Goal: Information Seeking & Learning: Find specific fact

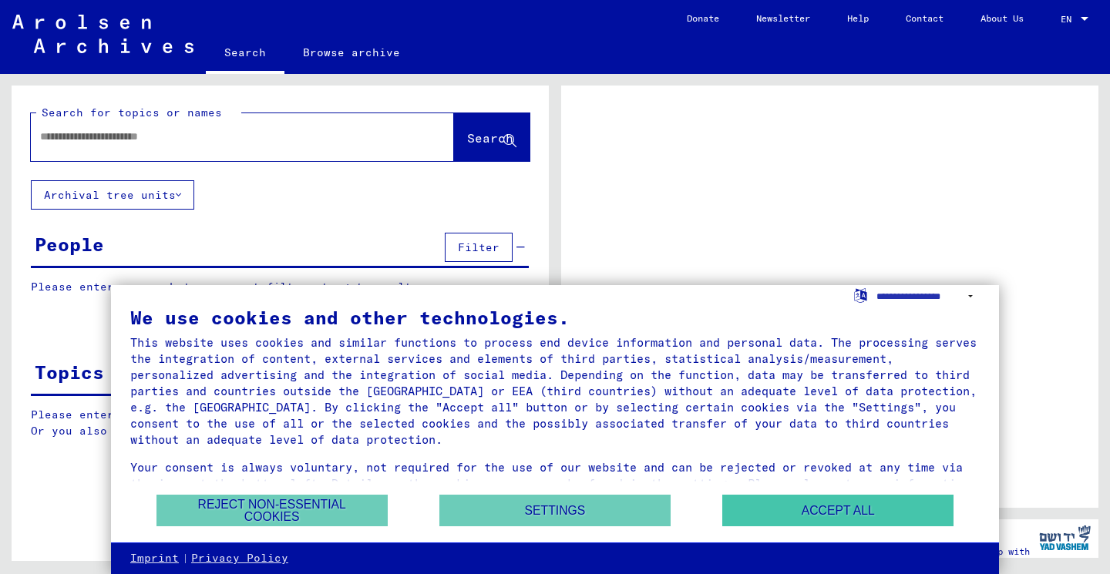
click at [826, 516] on button "Accept all" at bounding box center [837, 511] width 231 height 32
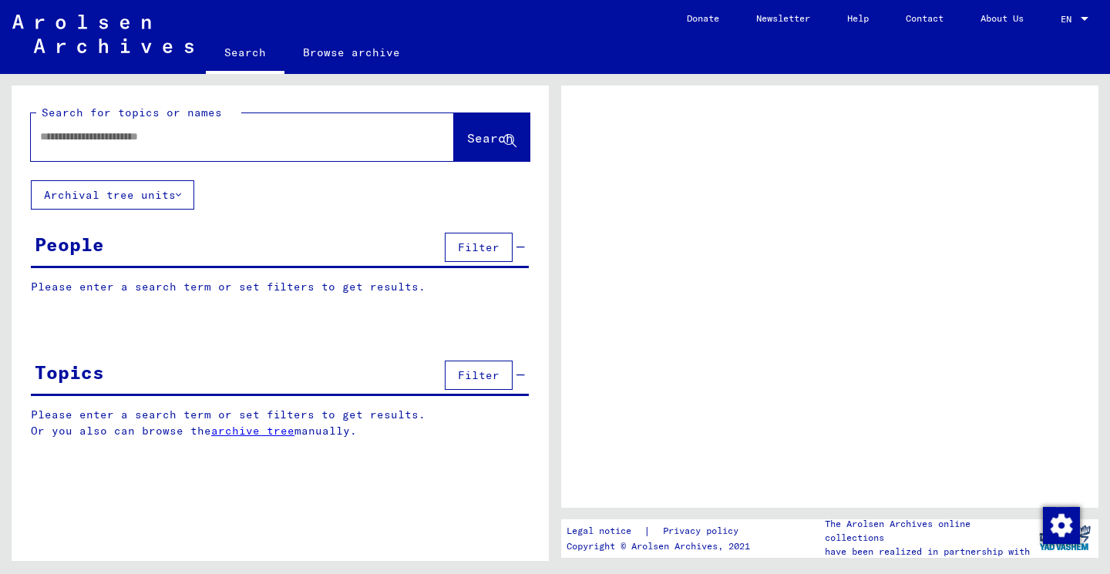
click at [238, 151] on div at bounding box center [224, 136] width 386 height 35
click at [239, 140] on input "text" at bounding box center [228, 137] width 377 height 16
type input "**"
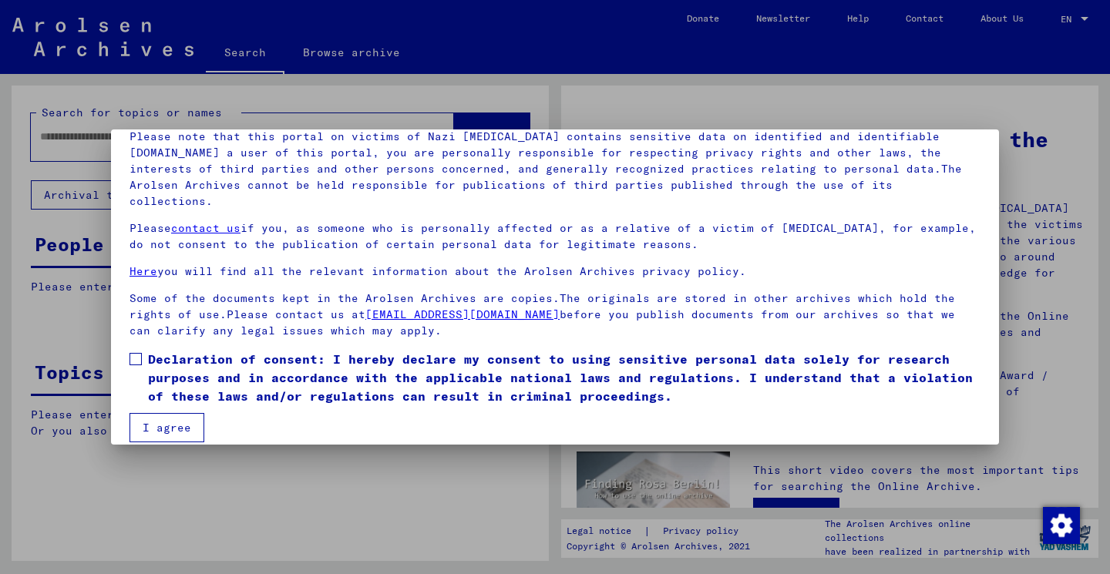
scroll to position [113, 0]
click at [190, 422] on button "I agree" at bounding box center [166, 428] width 75 height 29
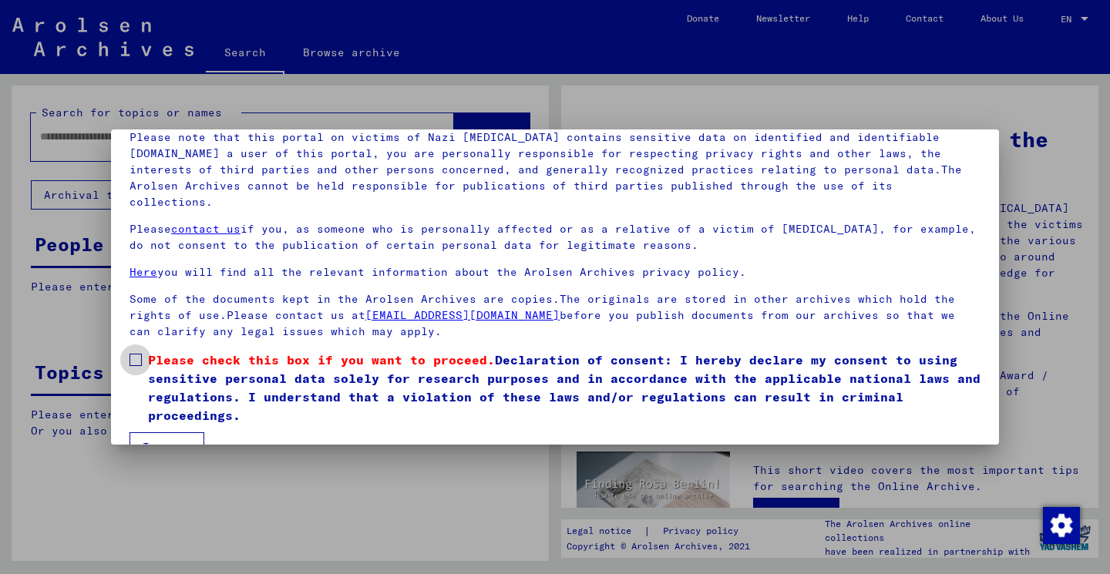
click at [130, 354] on span at bounding box center [135, 360] width 12 height 12
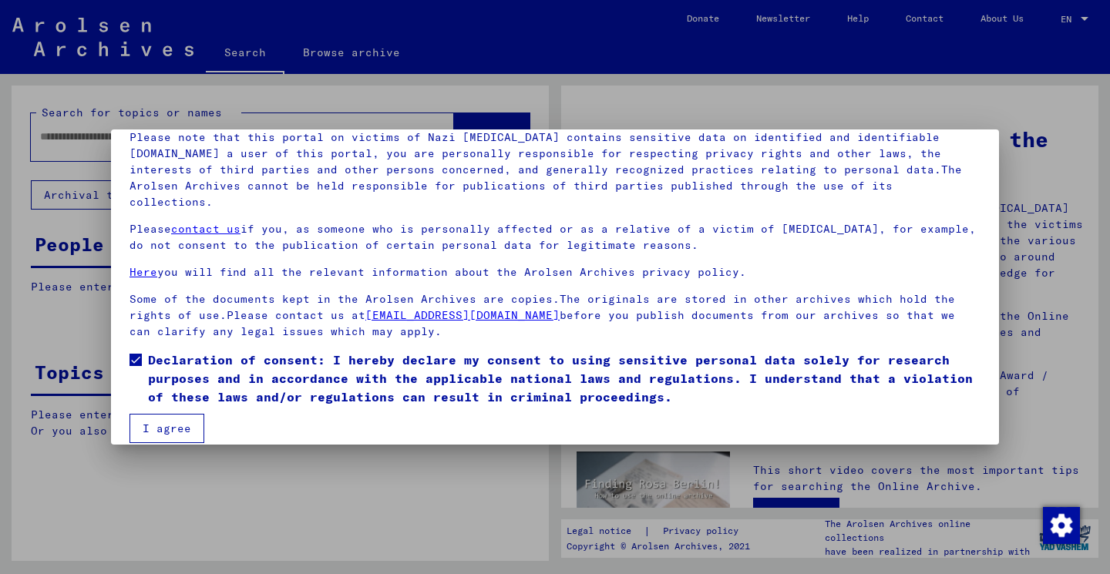
click at [162, 414] on button "I agree" at bounding box center [166, 428] width 75 height 29
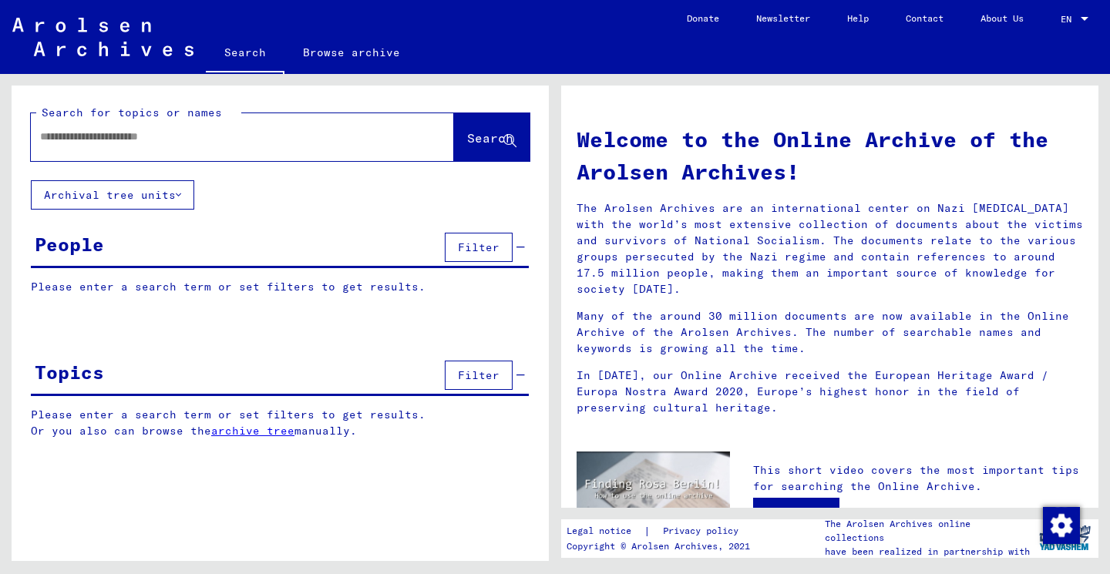
click at [163, 124] on div at bounding box center [219, 136] width 377 height 35
click at [163, 139] on input "text" at bounding box center [224, 137] width 368 height 16
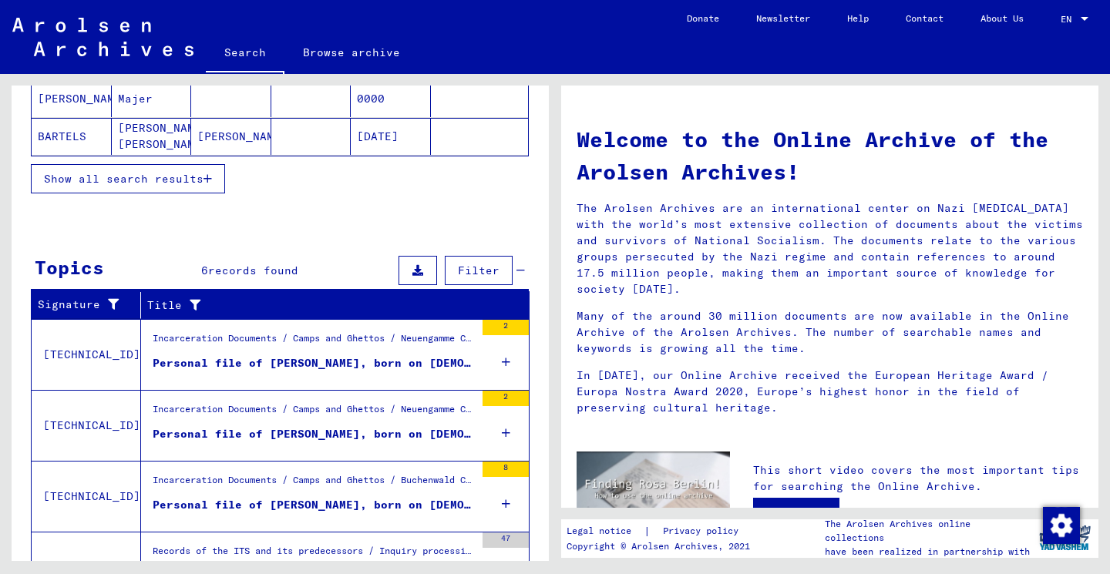
scroll to position [372, 0]
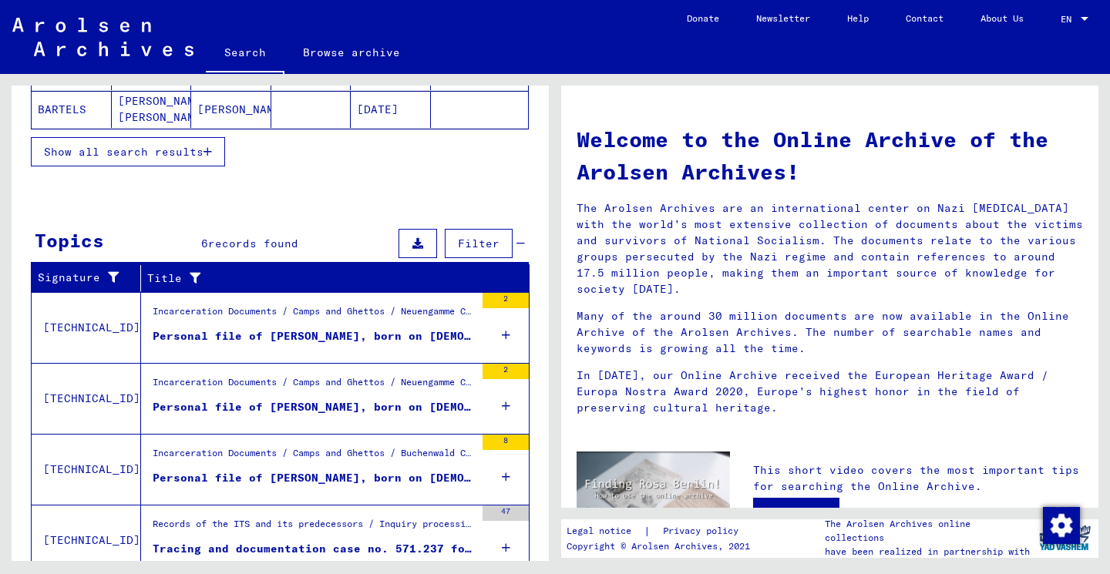
click at [207, 331] on div "Personal file of [PERSON_NAME], born on [DEMOGRAPHIC_DATA], born in [GEOGRAPHIC…" at bounding box center [314, 336] width 322 height 16
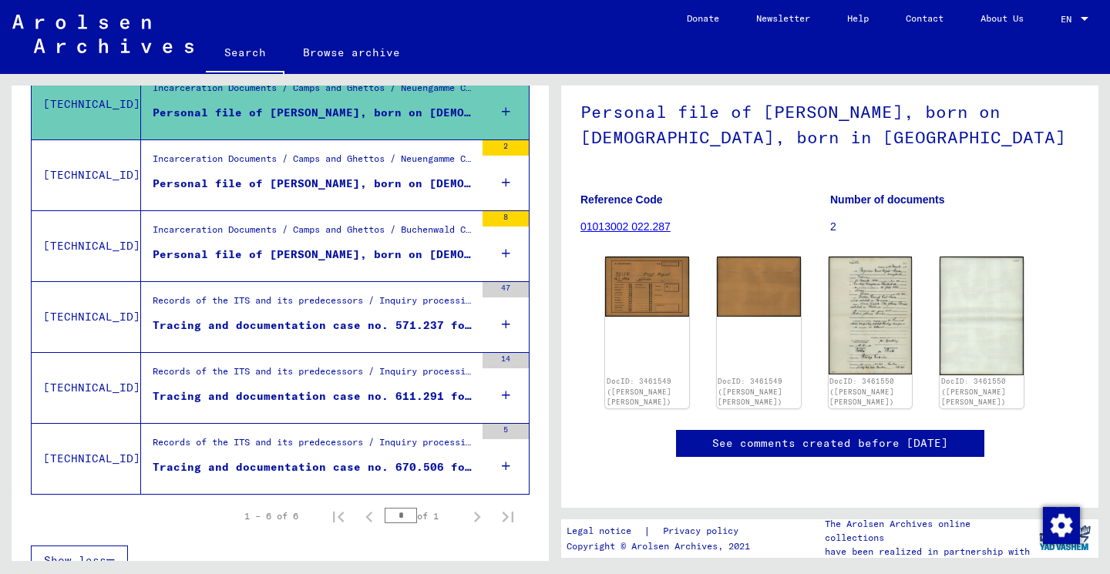
scroll to position [305, 0]
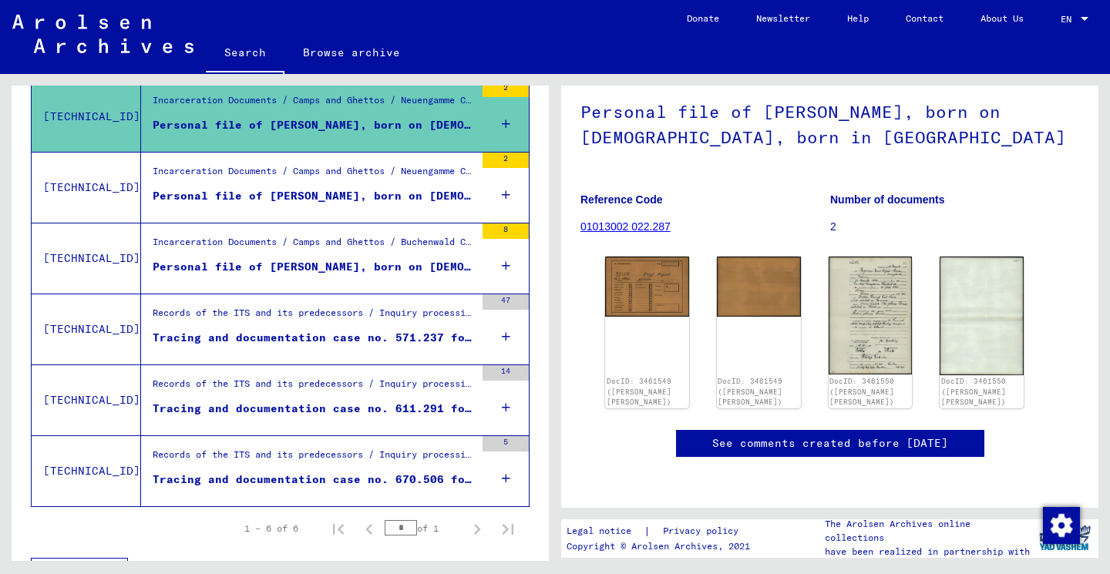
click at [420, 207] on figure "Personal file of [PERSON_NAME], born on [DEMOGRAPHIC_DATA], born in [GEOGRAPHIC…" at bounding box center [314, 199] width 322 height 23
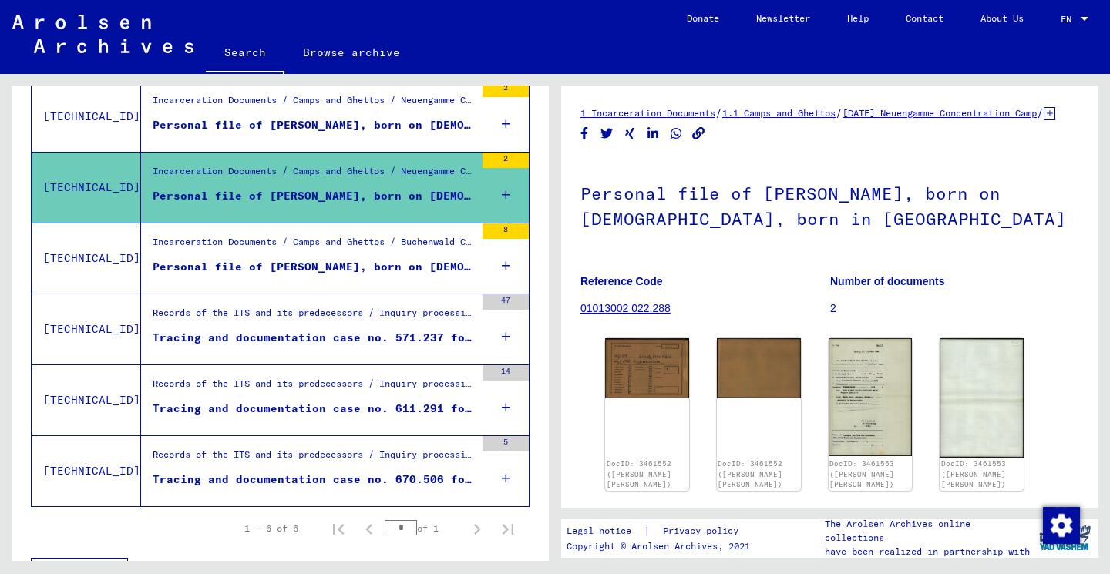
click at [408, 274] on div "Personal file of [PERSON_NAME], born on [DEMOGRAPHIC_DATA]" at bounding box center [314, 267] width 322 height 16
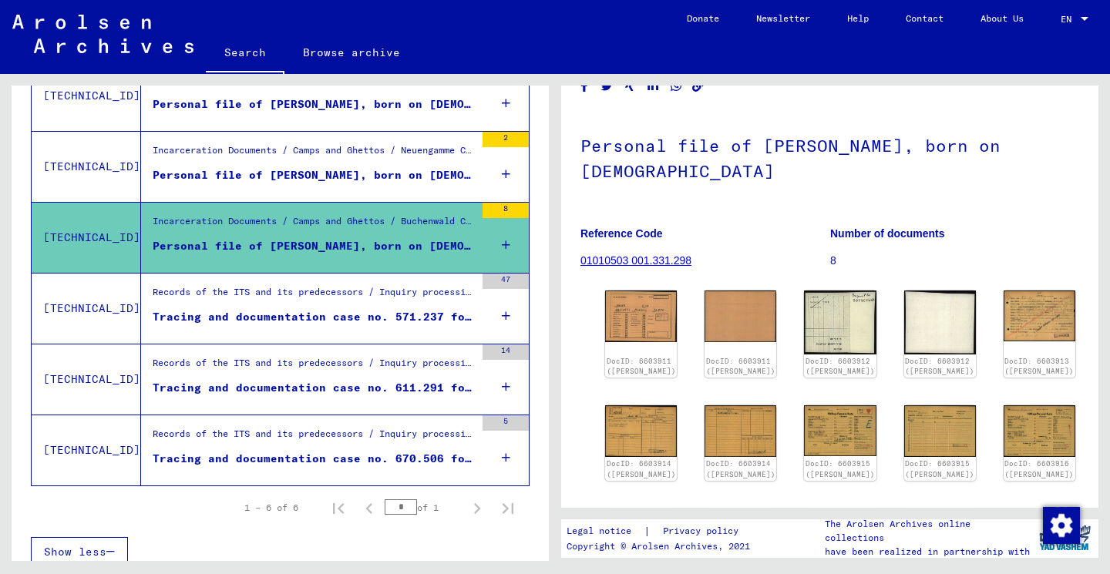
scroll to position [72, 0]
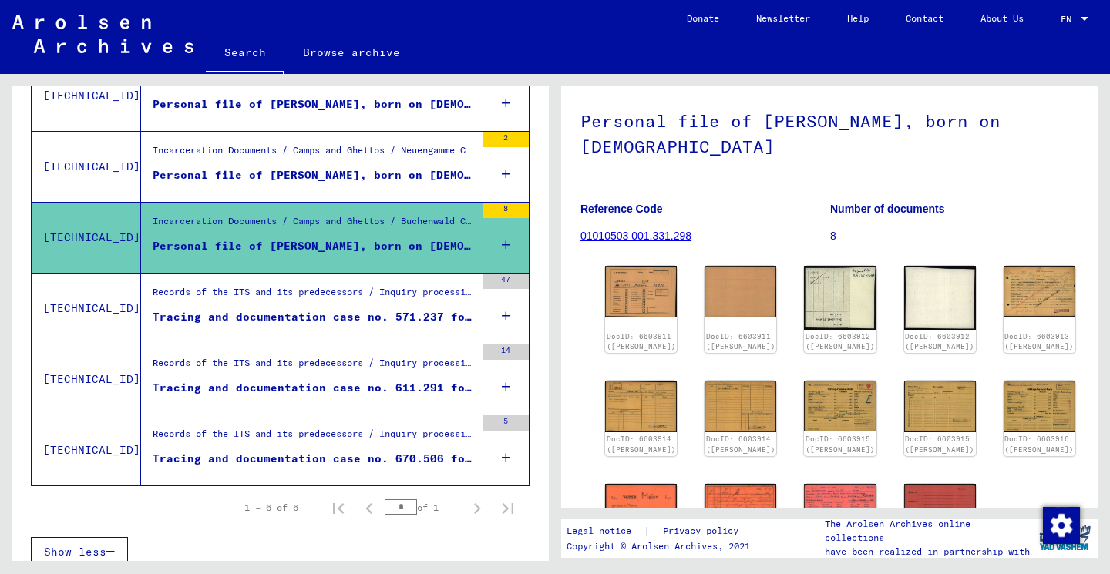
click at [382, 306] on div "Records of the ITS and its predecessors / Inquiry processing / ITS case files a…" at bounding box center [314, 296] width 322 height 22
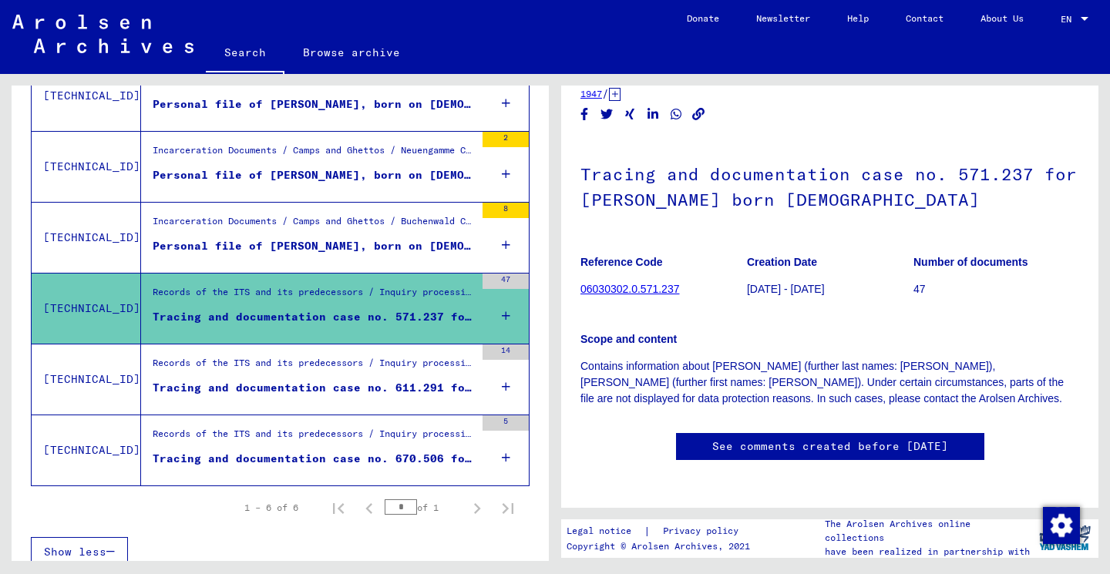
scroll to position [60, 0]
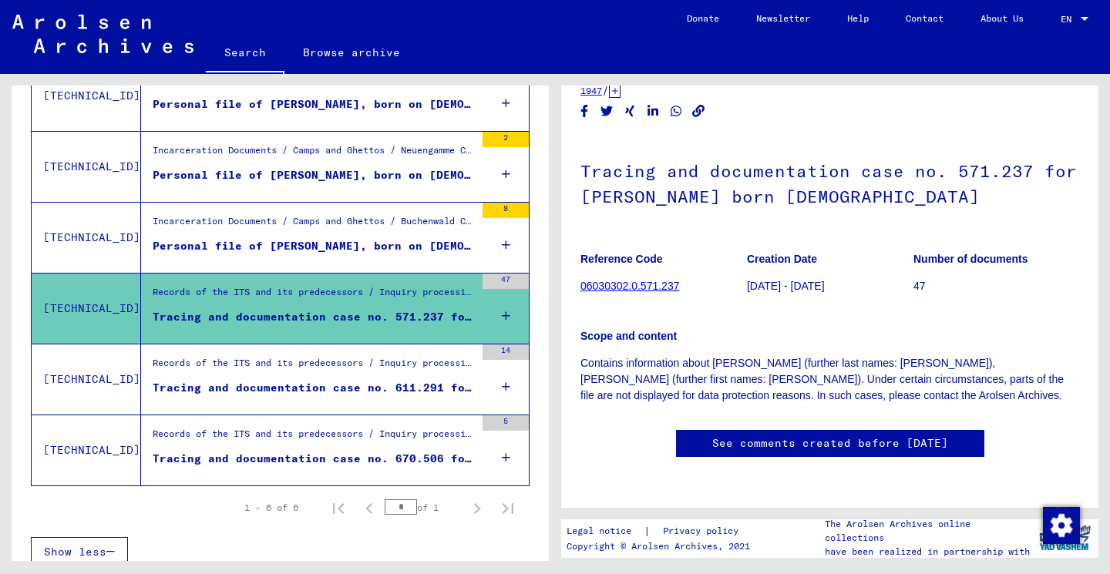
click at [314, 368] on div "Records of the ITS and its predecessors / Inquiry processing / ITS case files a…" at bounding box center [314, 367] width 322 height 22
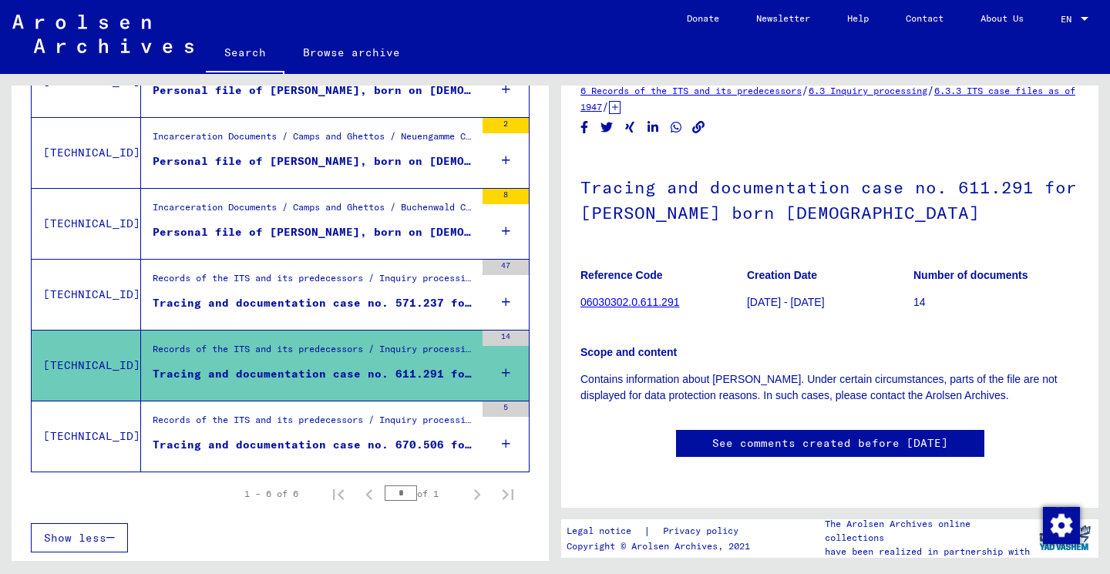
scroll to position [89, 0]
click at [251, 429] on div "Records of the ITS and its predecessors / Inquiry processing / ITS case files a…" at bounding box center [314, 424] width 322 height 22
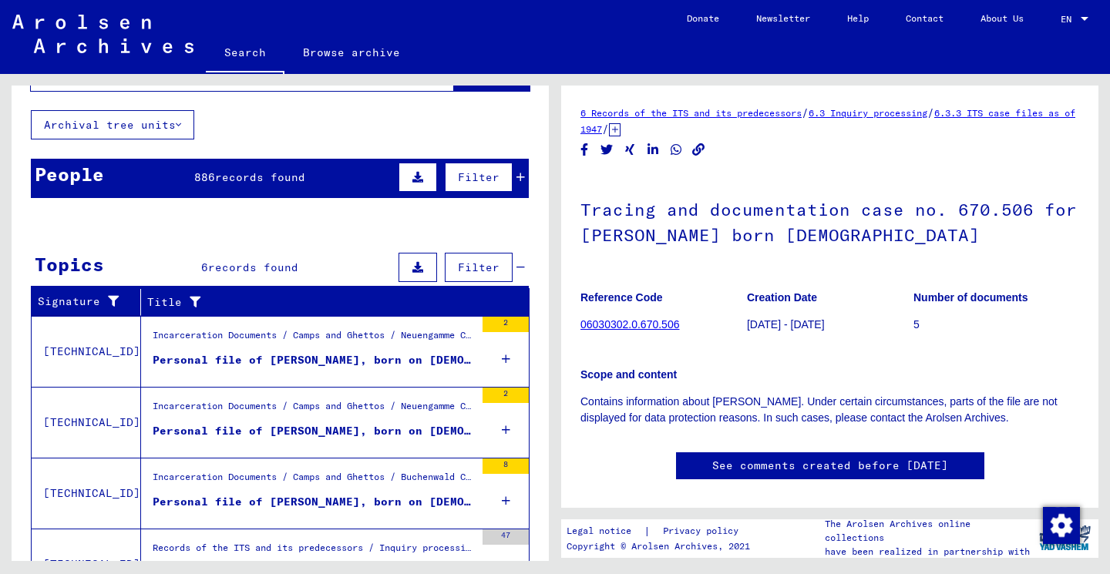
click at [354, 352] on div "Personal file of [PERSON_NAME], born on [DEMOGRAPHIC_DATA], born in [GEOGRAPHIC…" at bounding box center [314, 360] width 322 height 16
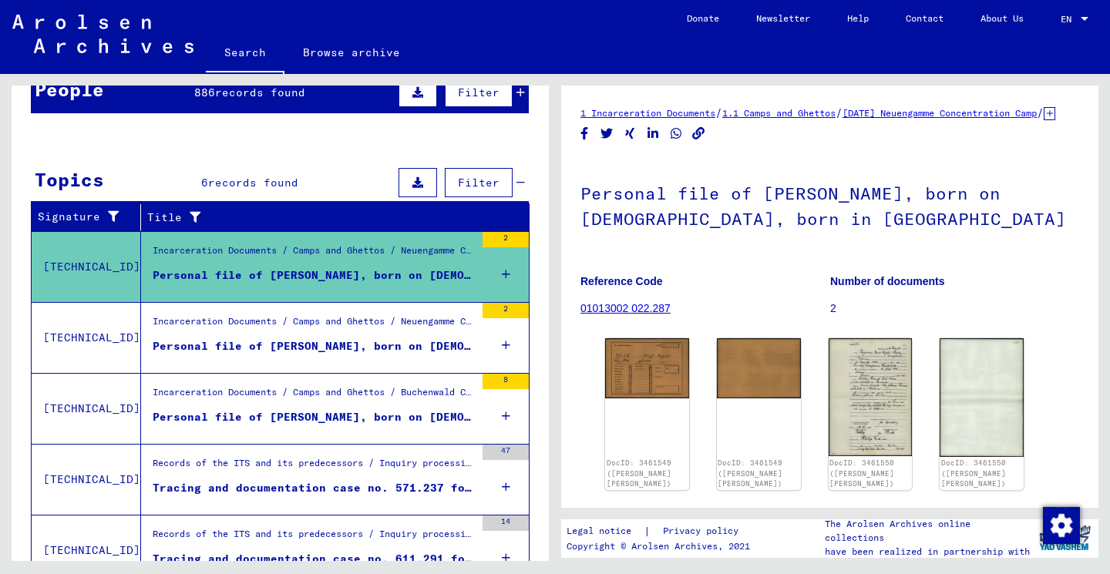
click at [374, 341] on div "Personal file of [PERSON_NAME], born on [DEMOGRAPHIC_DATA], born in [GEOGRAPHIC…" at bounding box center [314, 346] width 322 height 16
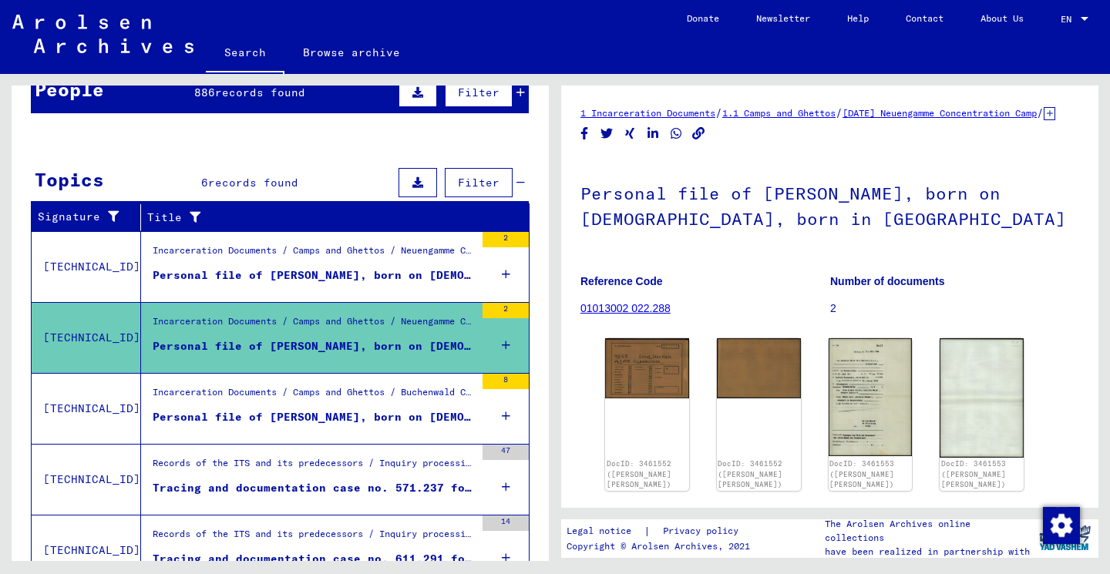
click at [366, 387] on div "Incarceration Documents / Camps and Ghettos / Buchenwald Concentration Camp / I…" at bounding box center [314, 396] width 322 height 22
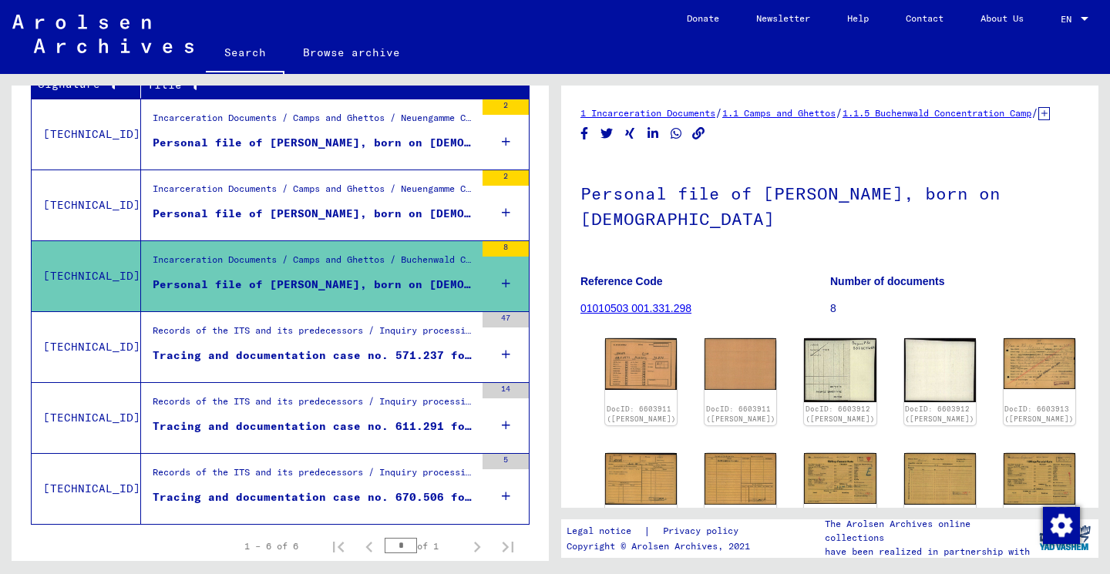
click at [353, 335] on div "Records of the ITS and its predecessors / Inquiry processing / ITS case files a…" at bounding box center [314, 335] width 322 height 22
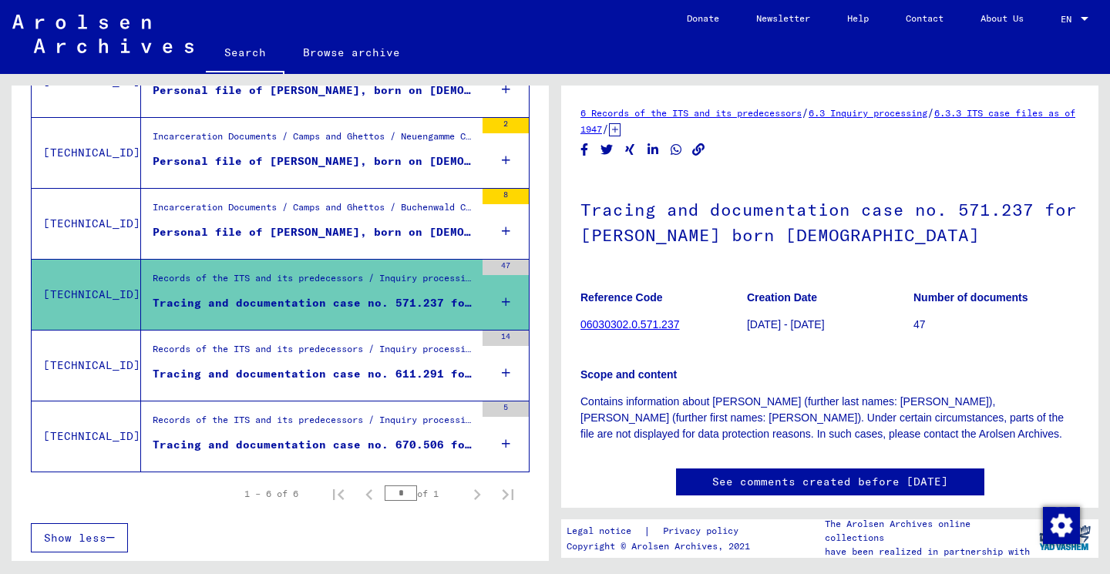
click at [361, 338] on div "Records of the ITS and its predecessors / Inquiry processing / ITS case files a…" at bounding box center [308, 366] width 334 height 70
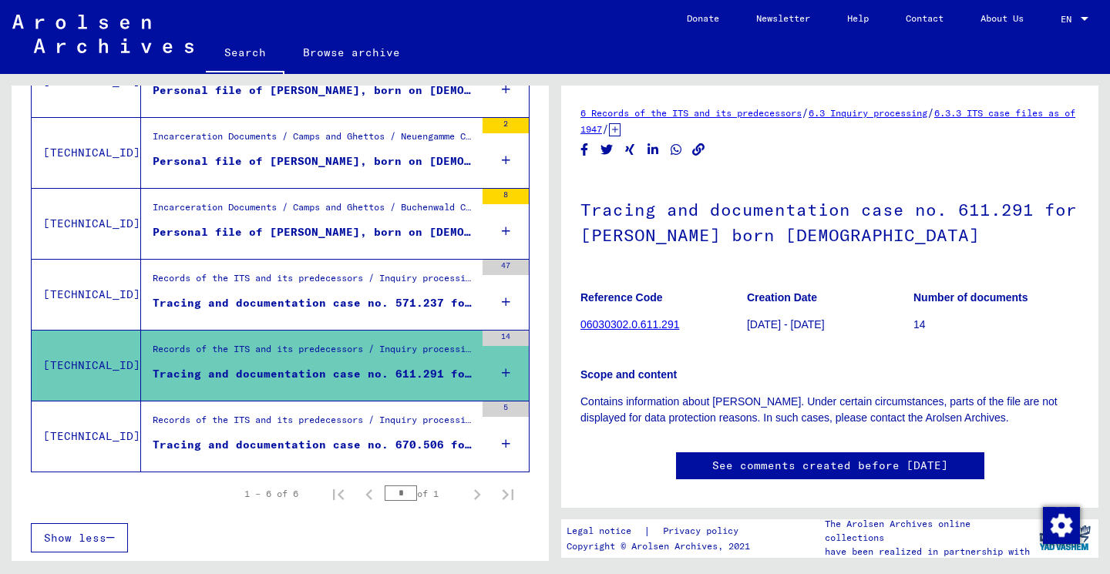
click at [325, 432] on div "Records of the ITS and its predecessors / Inquiry processing / ITS case files a…" at bounding box center [314, 424] width 322 height 22
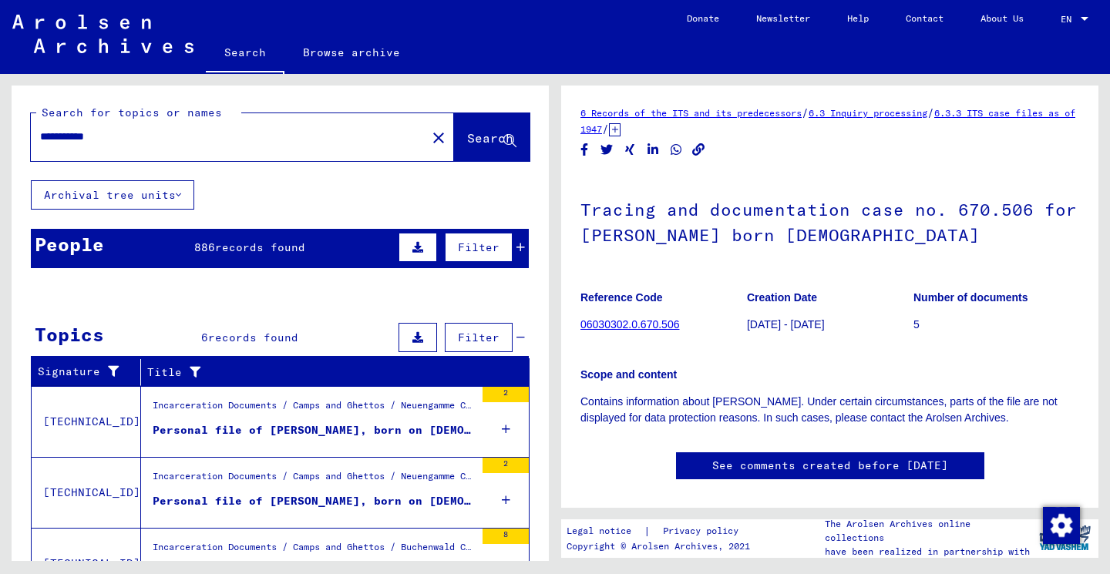
click at [519, 247] on icon at bounding box center [520, 247] width 8 height 11
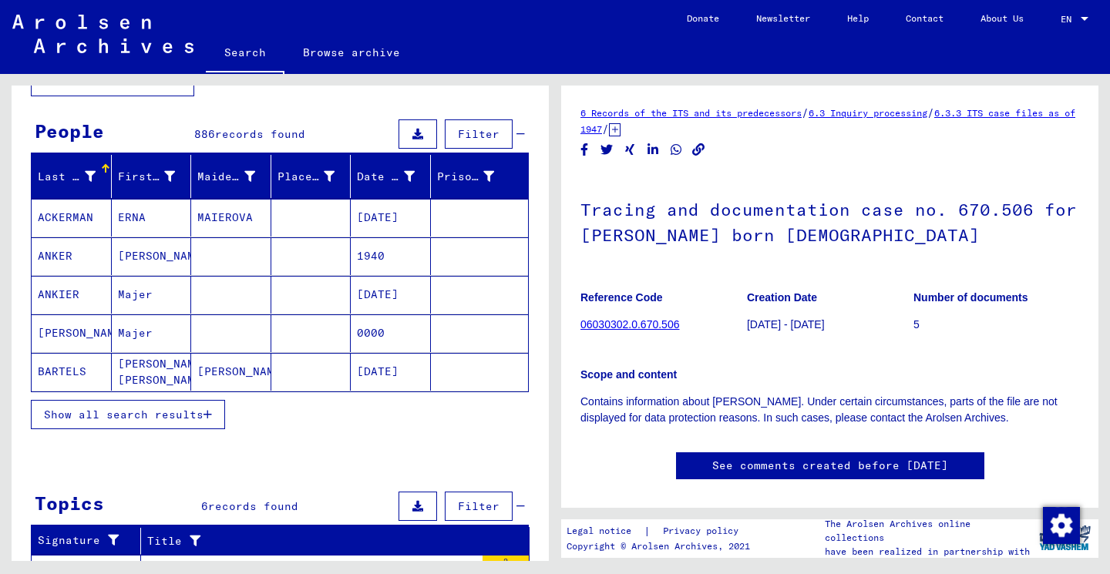
click at [179, 418] on span "Show all search results" at bounding box center [124, 415] width 160 height 14
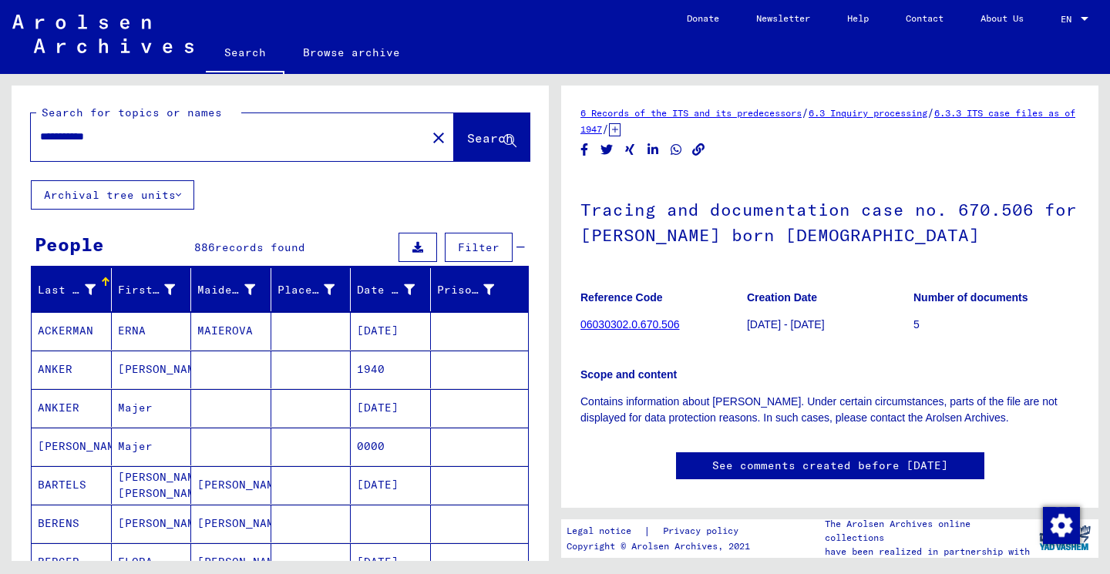
click at [81, 139] on input "**********" at bounding box center [228, 137] width 377 height 16
paste input "*****"
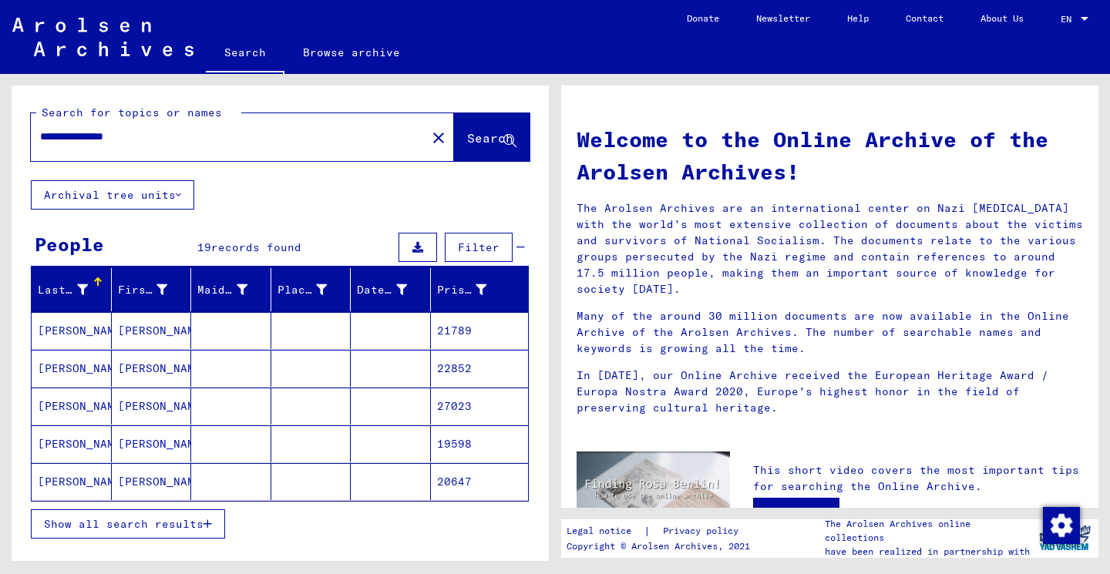
click at [64, 328] on mat-cell "[PERSON_NAME]" at bounding box center [72, 330] width 80 height 37
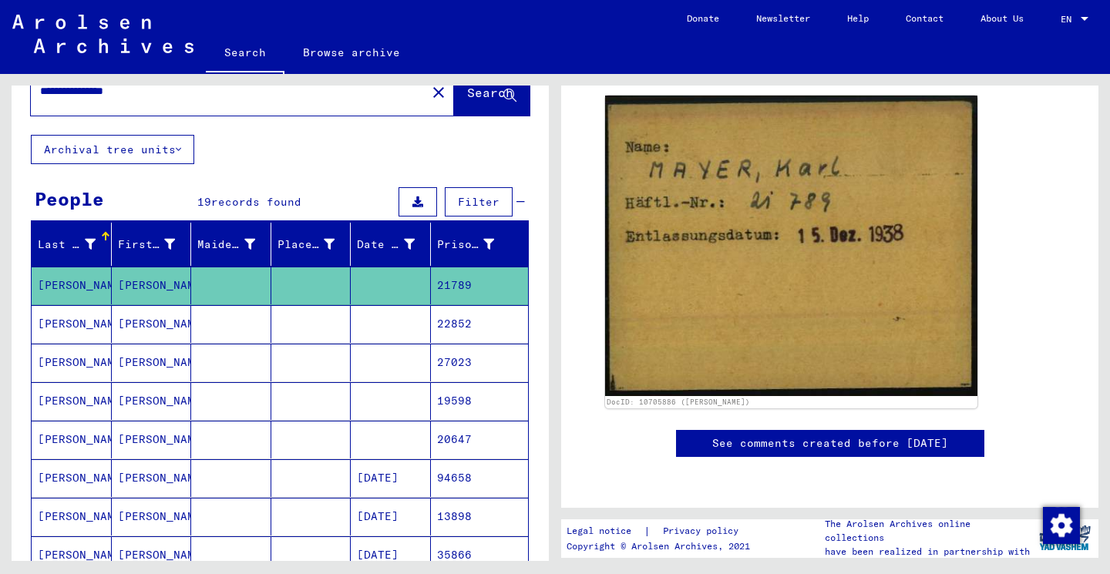
click at [213, 330] on mat-cell at bounding box center [231, 324] width 80 height 38
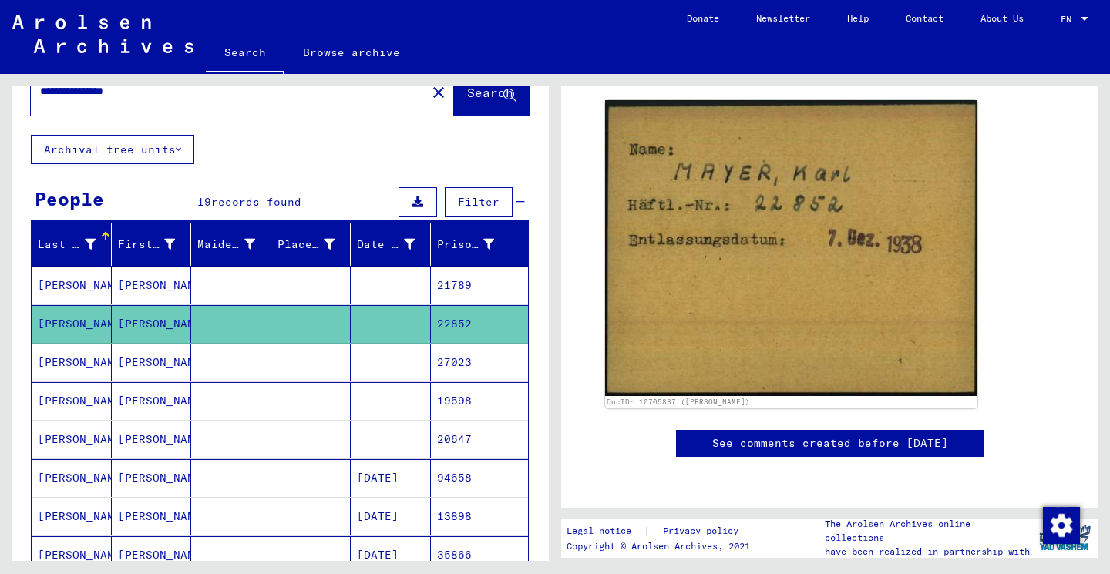
click at [135, 359] on mat-cell "[PERSON_NAME]" at bounding box center [152, 363] width 80 height 38
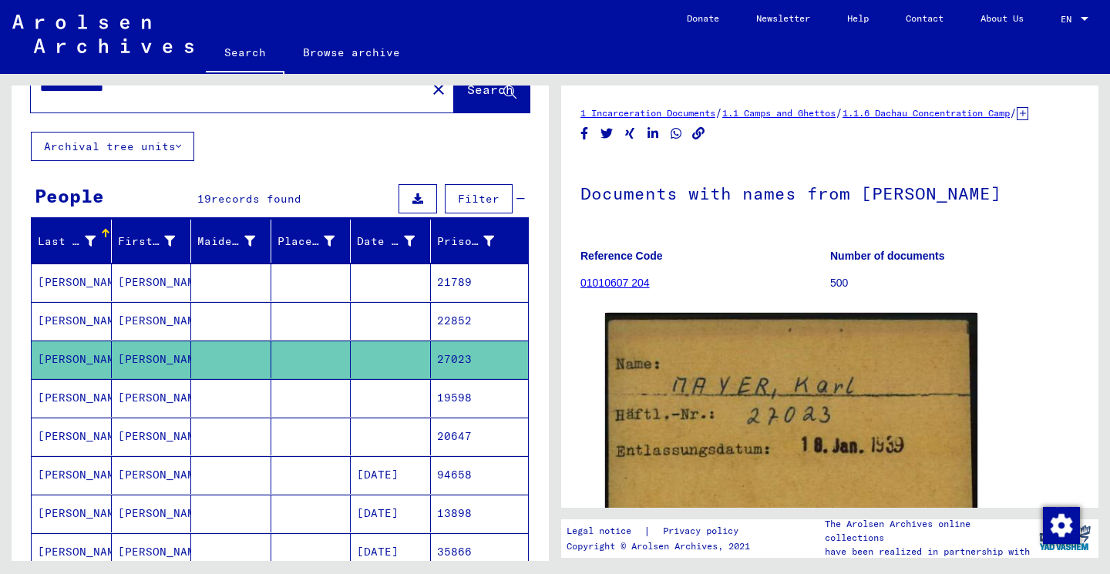
click at [155, 403] on mat-cell "[PERSON_NAME]" at bounding box center [152, 398] width 80 height 38
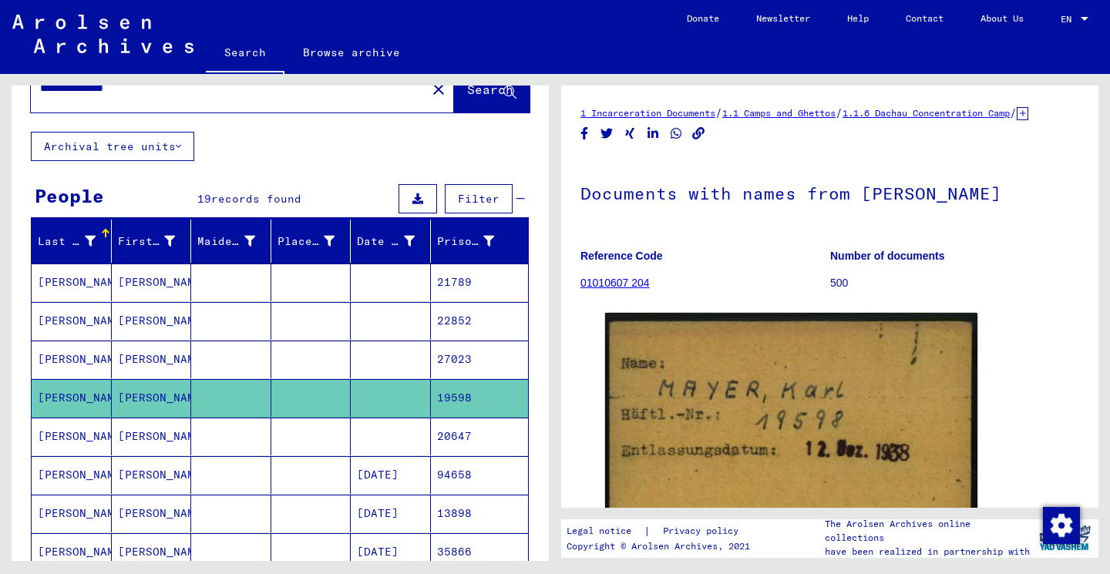
click at [149, 498] on mat-cell "[PERSON_NAME]" at bounding box center [152, 514] width 80 height 38
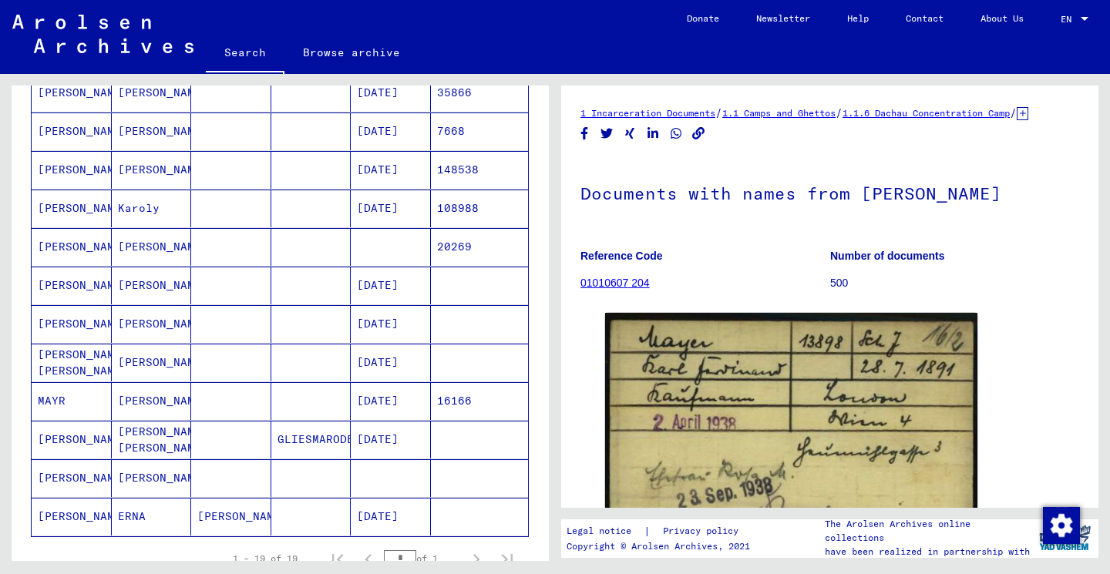
click at [181, 289] on mat-cell "[PERSON_NAME]" at bounding box center [152, 286] width 80 height 38
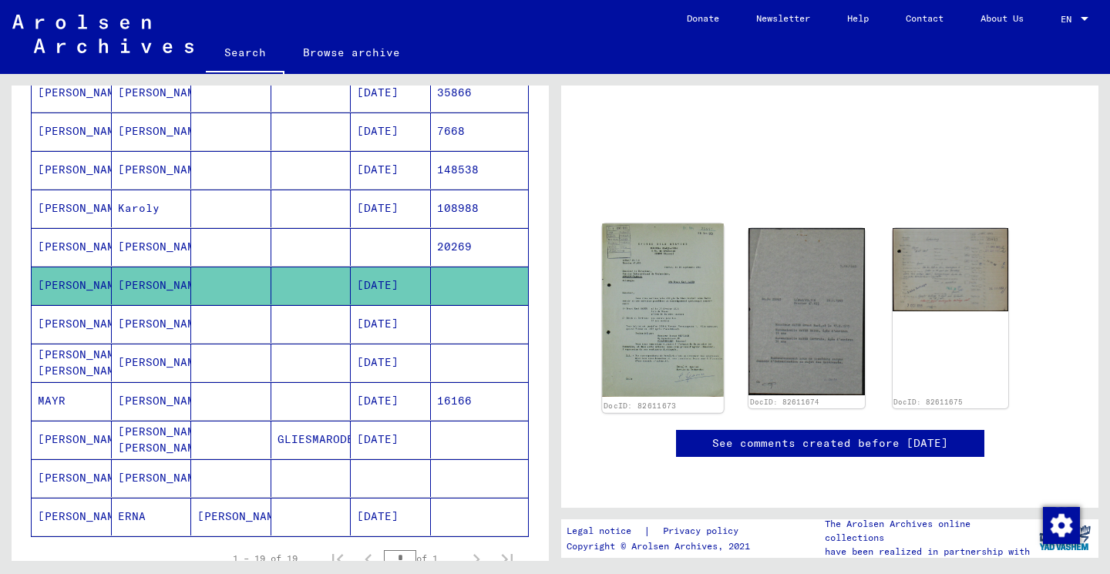
click at [667, 223] on img at bounding box center [663, 309] width 122 height 173
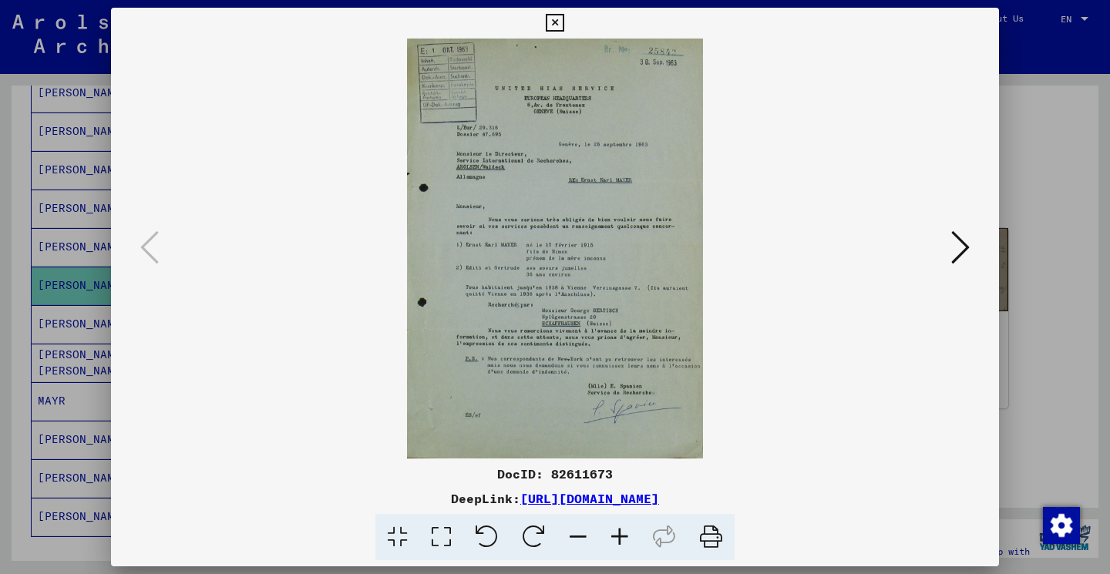
click at [563, 25] on icon at bounding box center [555, 23] width 18 height 18
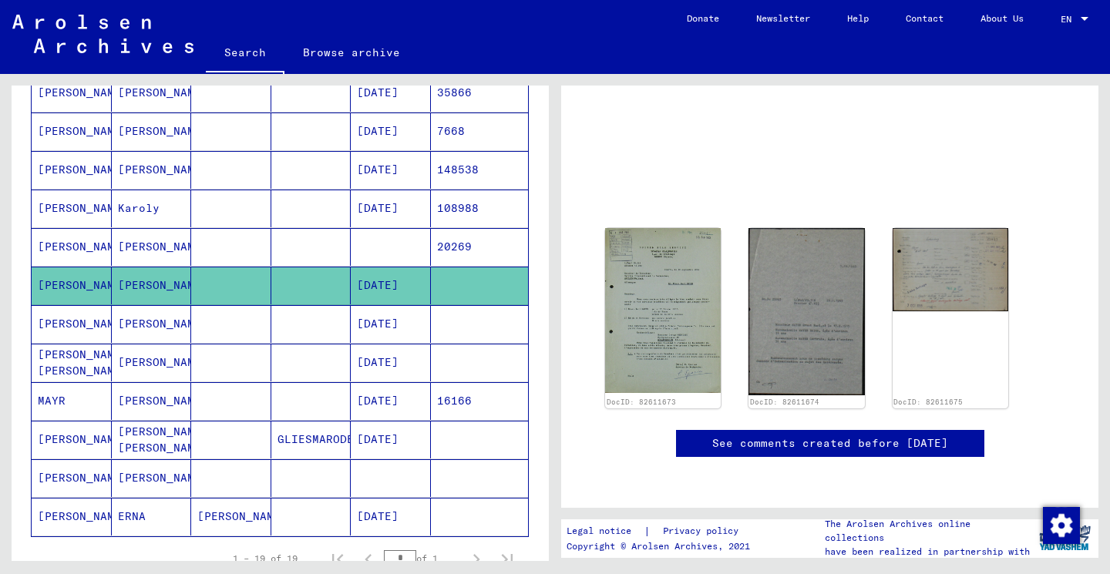
click at [173, 334] on mat-cell "[PERSON_NAME]" at bounding box center [152, 324] width 80 height 38
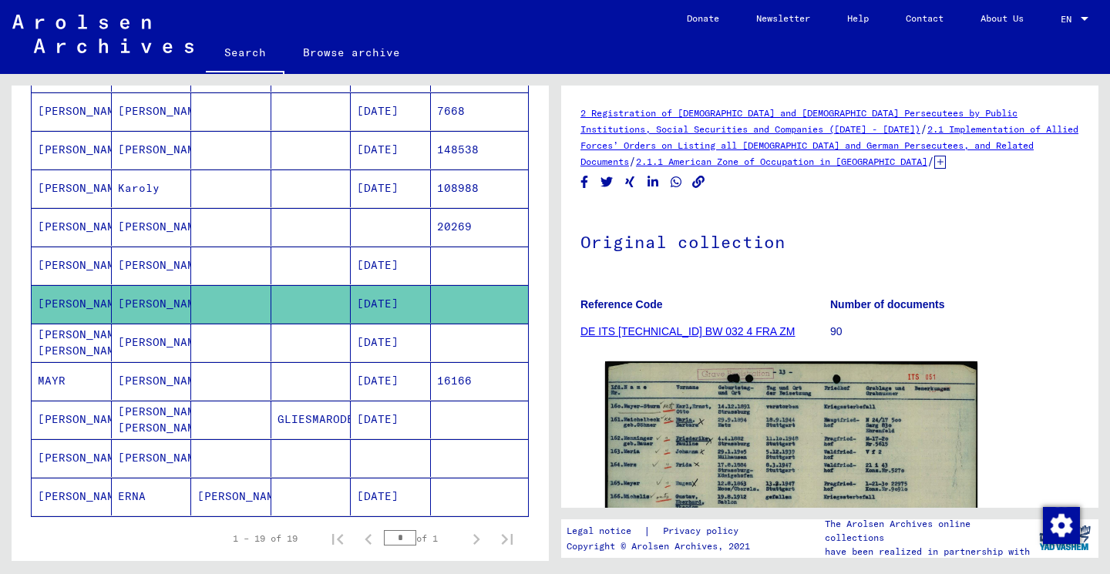
click at [182, 345] on mat-cell "[PERSON_NAME]" at bounding box center [152, 343] width 80 height 38
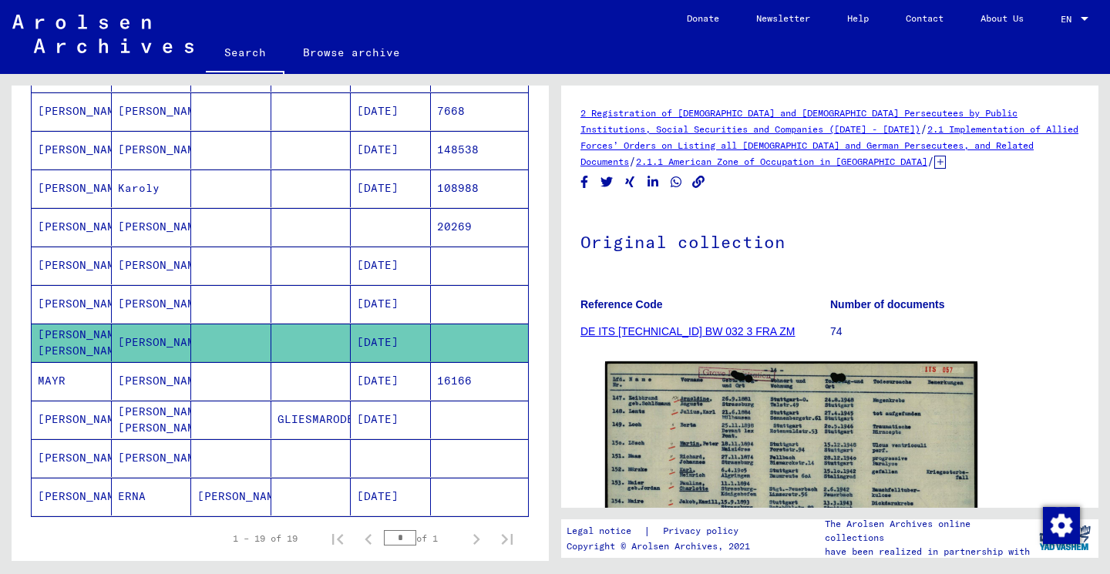
click at [177, 383] on mat-cell "[PERSON_NAME]" at bounding box center [152, 381] width 80 height 38
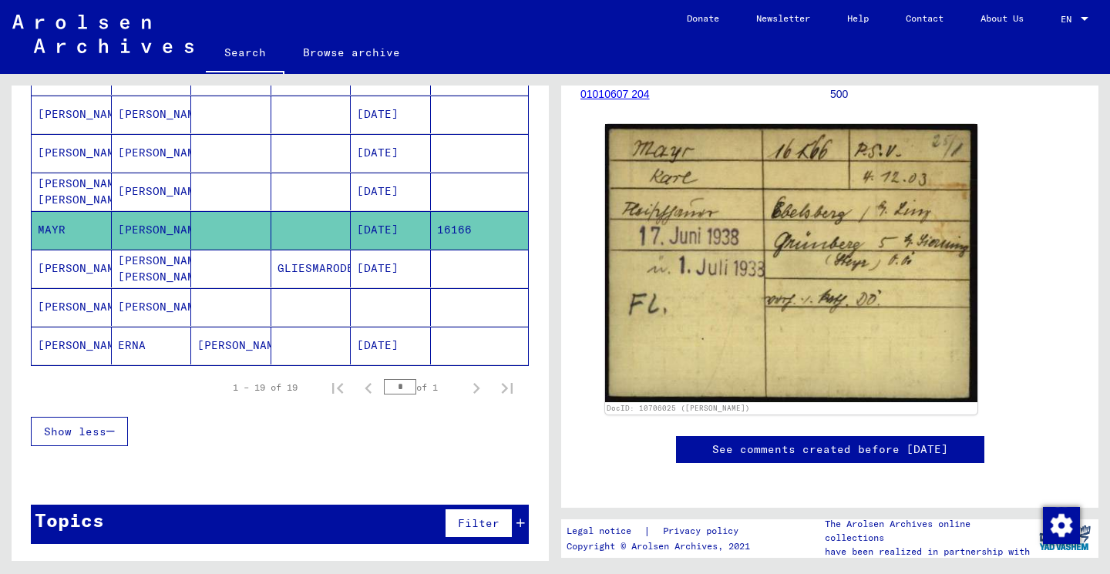
click at [180, 265] on mat-cell "[PERSON_NAME] [PERSON_NAME]" at bounding box center [152, 269] width 80 height 38
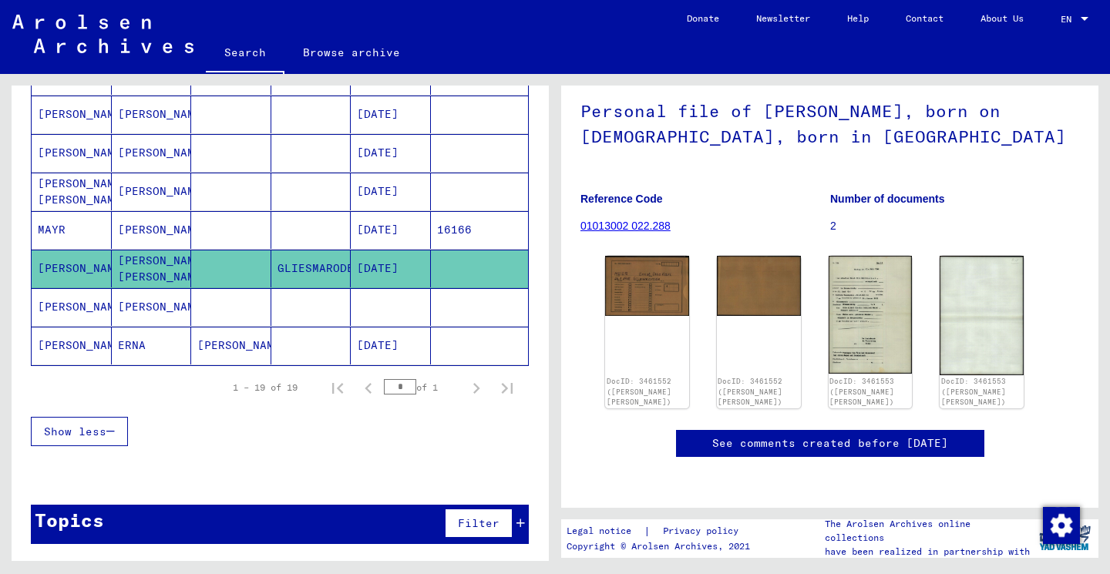
click at [170, 316] on mat-cell "[PERSON_NAME]" at bounding box center [152, 307] width 80 height 38
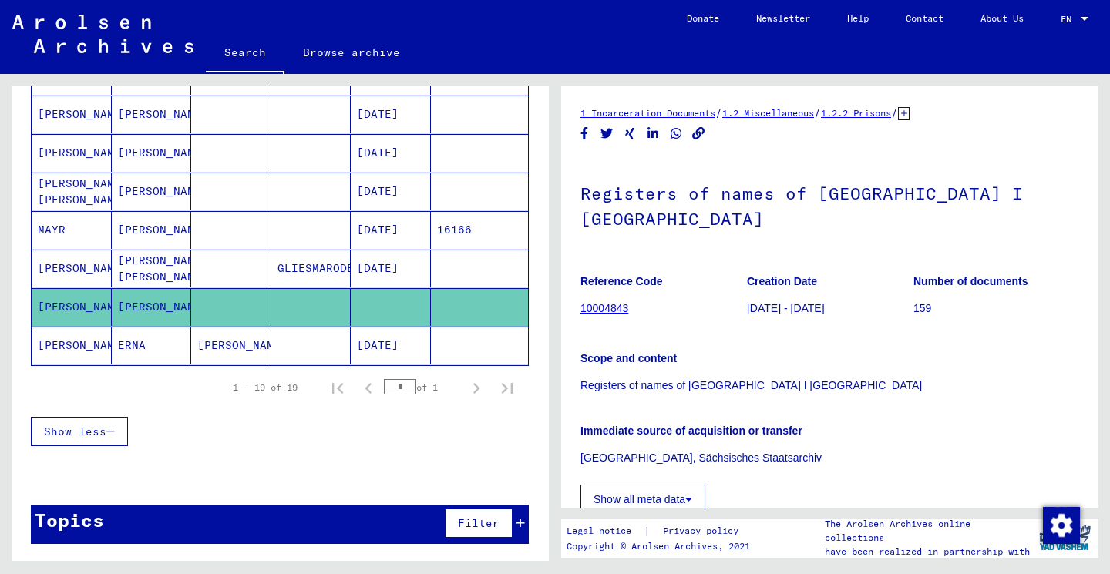
click at [166, 351] on mat-cell "ERNA" at bounding box center [152, 346] width 80 height 38
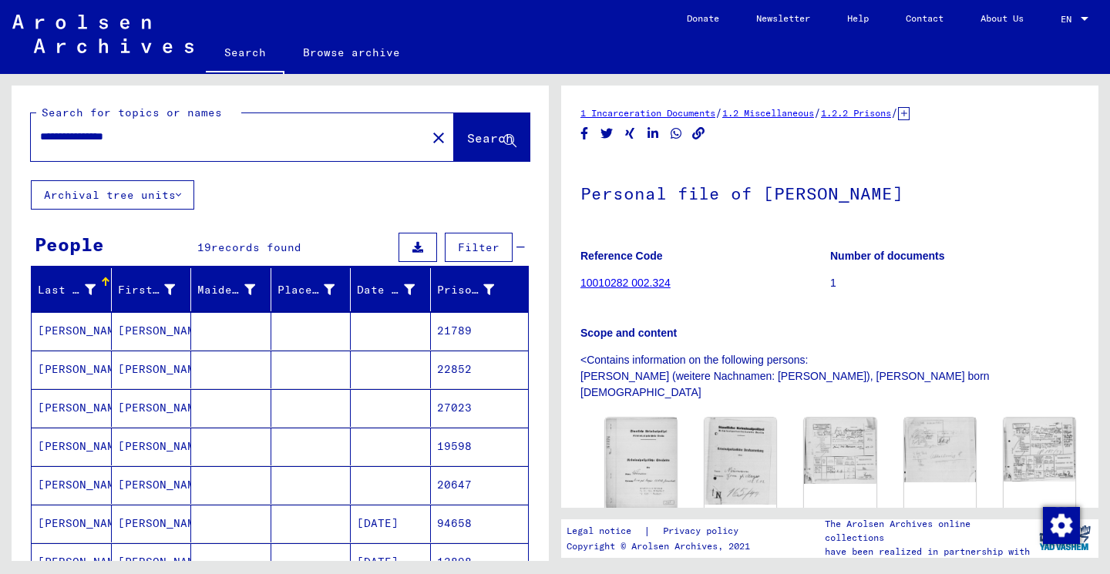
click at [139, 136] on input "**********" at bounding box center [228, 137] width 377 height 16
click at [92, 132] on input "**********" at bounding box center [228, 137] width 377 height 16
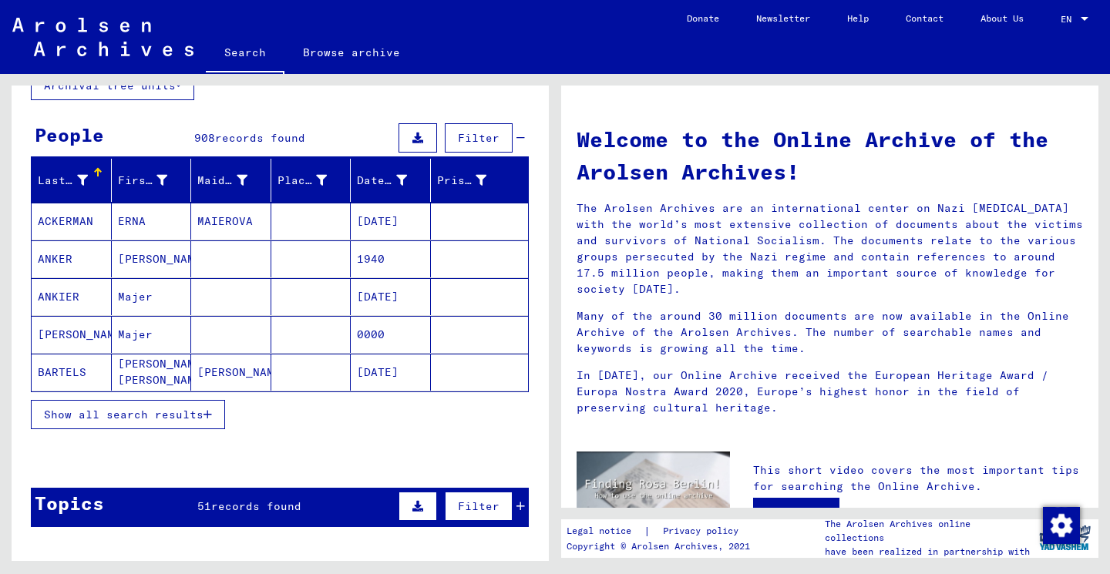
click at [176, 427] on button "Show all search results" at bounding box center [128, 414] width 194 height 29
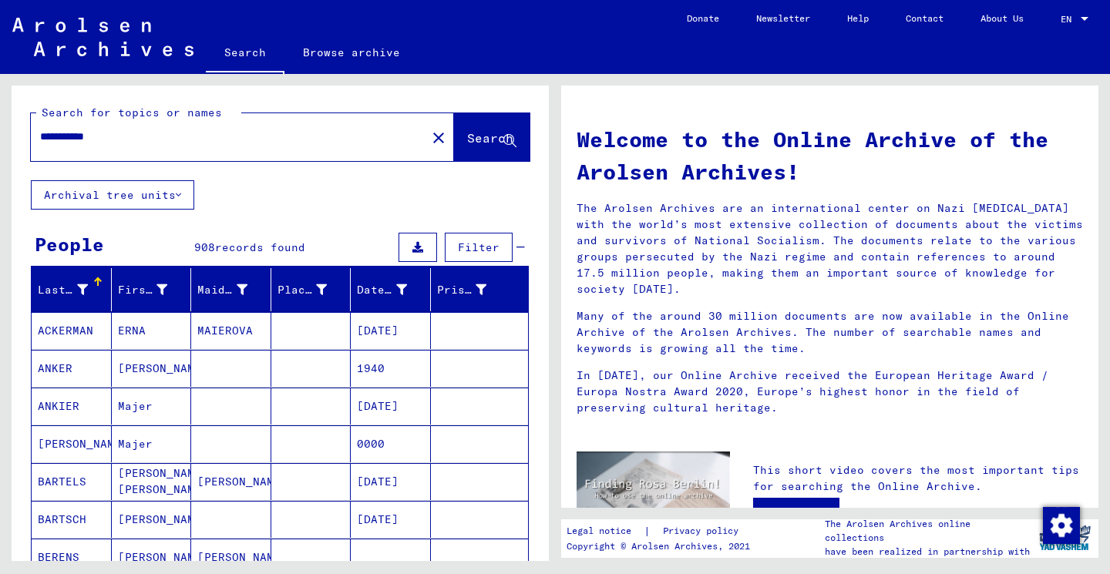
click at [269, 126] on div "**********" at bounding box center [219, 136] width 377 height 35
click at [269, 139] on input "**********" at bounding box center [224, 137] width 368 height 16
click at [479, 143] on span "Search" at bounding box center [490, 137] width 46 height 15
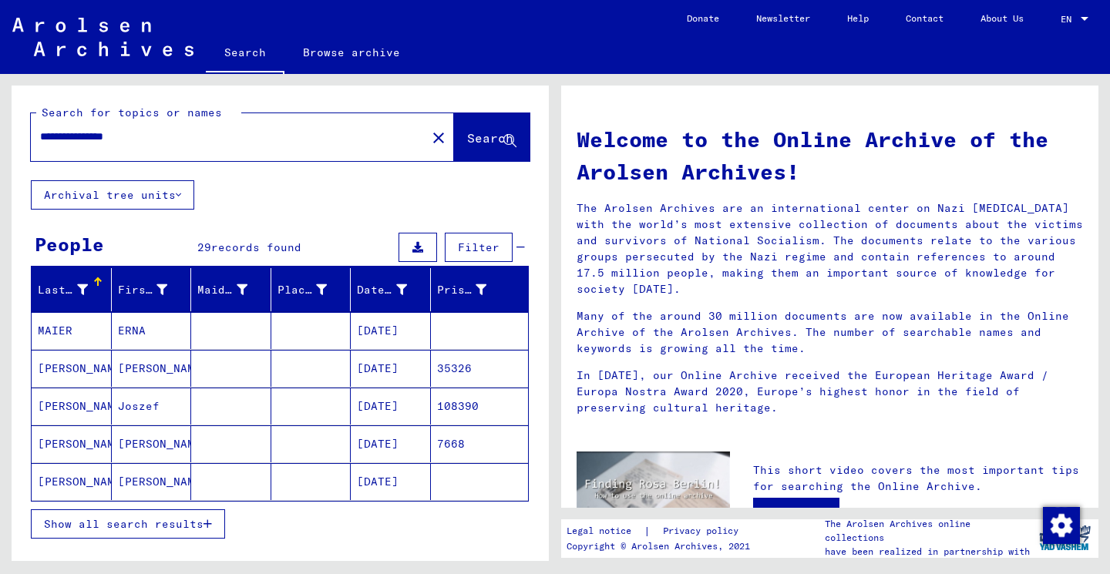
scroll to position [4, 0]
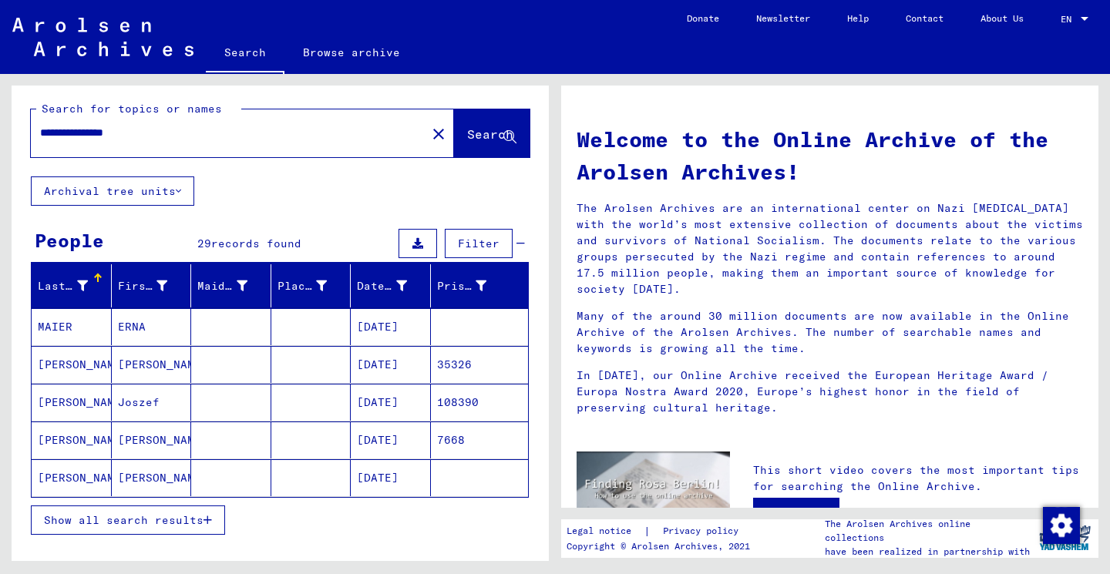
click at [143, 315] on mat-cell "ERNA" at bounding box center [152, 326] width 80 height 37
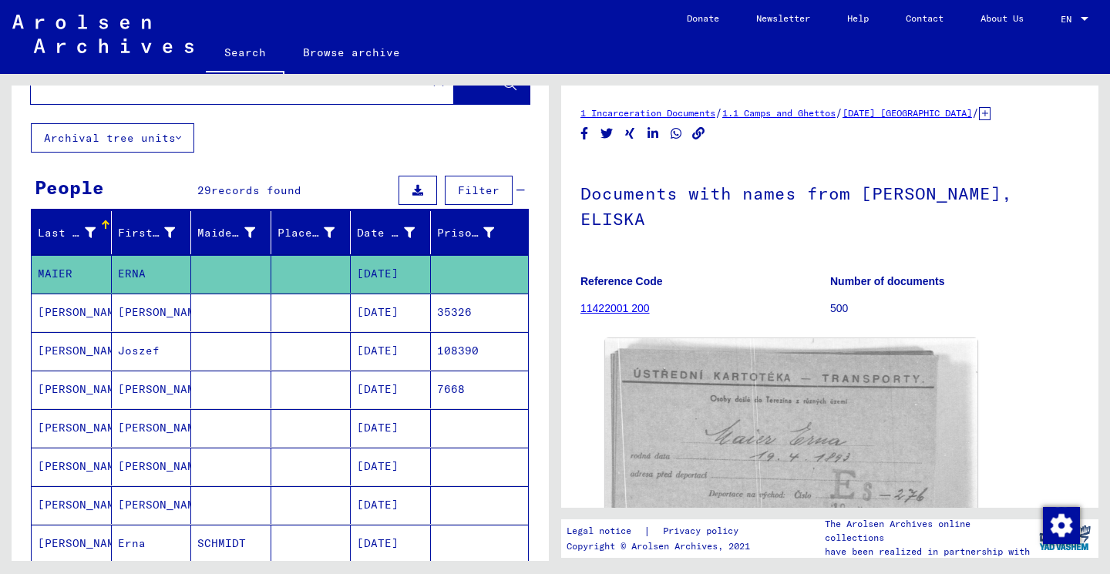
click at [311, 506] on mat-cell at bounding box center [311, 505] width 80 height 38
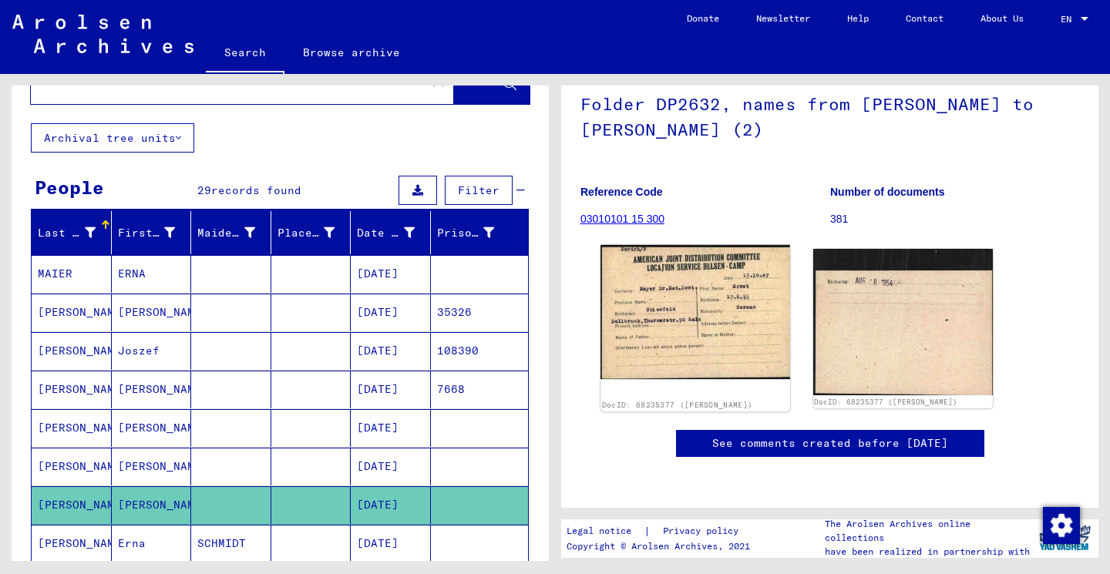
scroll to position [123, 0]
click at [693, 304] on img at bounding box center [694, 312] width 189 height 134
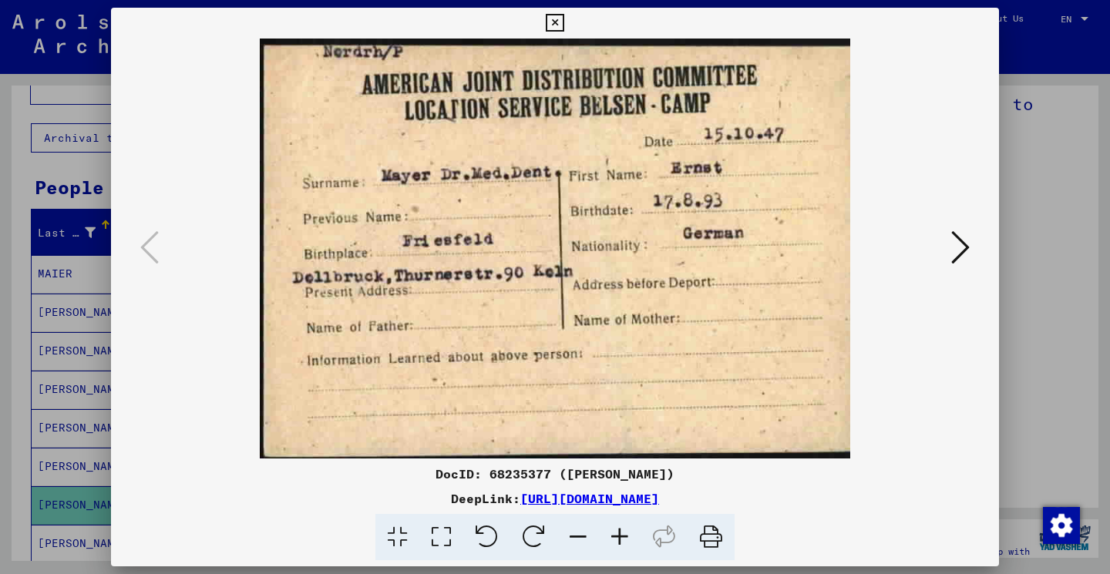
click at [563, 24] on icon at bounding box center [555, 23] width 18 height 18
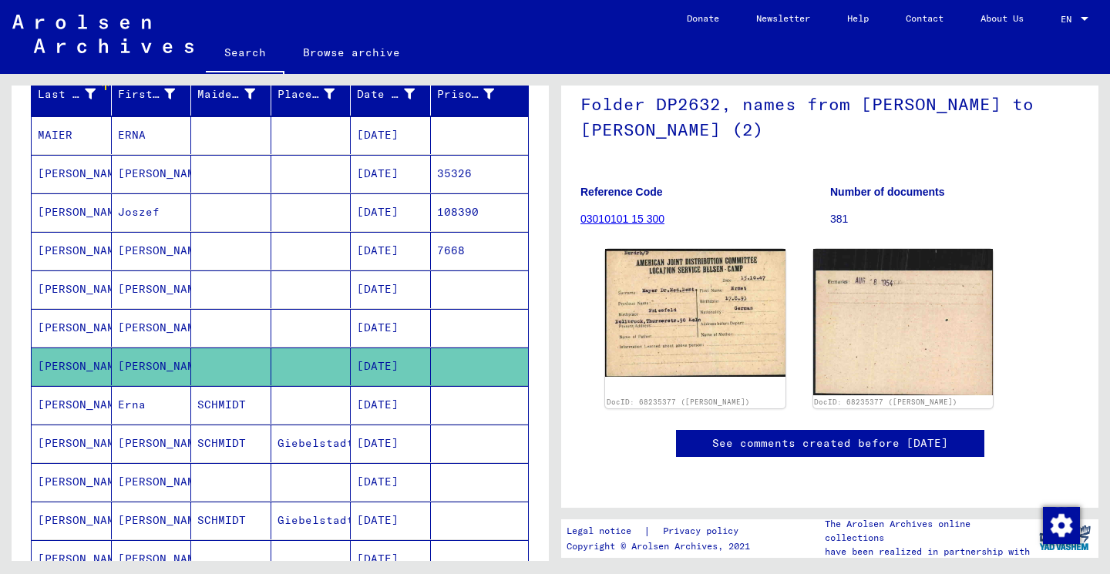
scroll to position [265, 0]
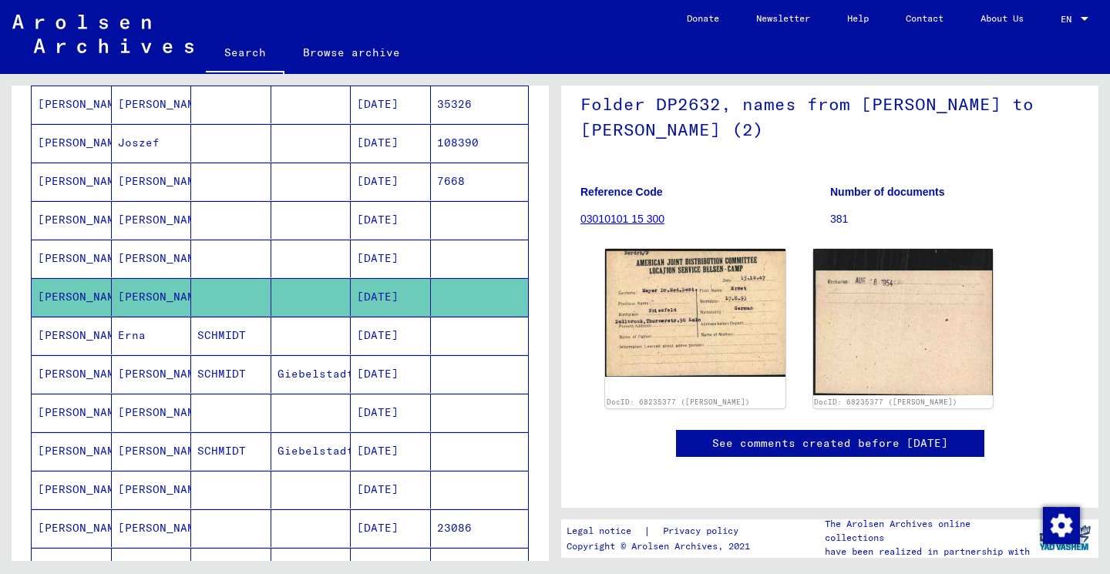
click at [402, 334] on mat-cell "[DATE]" at bounding box center [391, 336] width 80 height 38
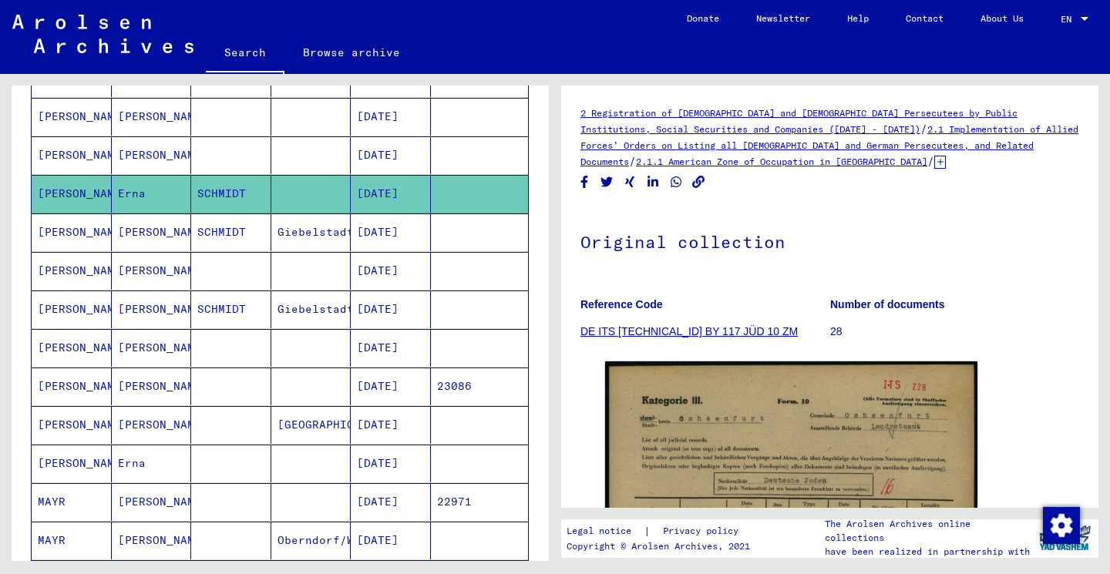
scroll to position [409, 0]
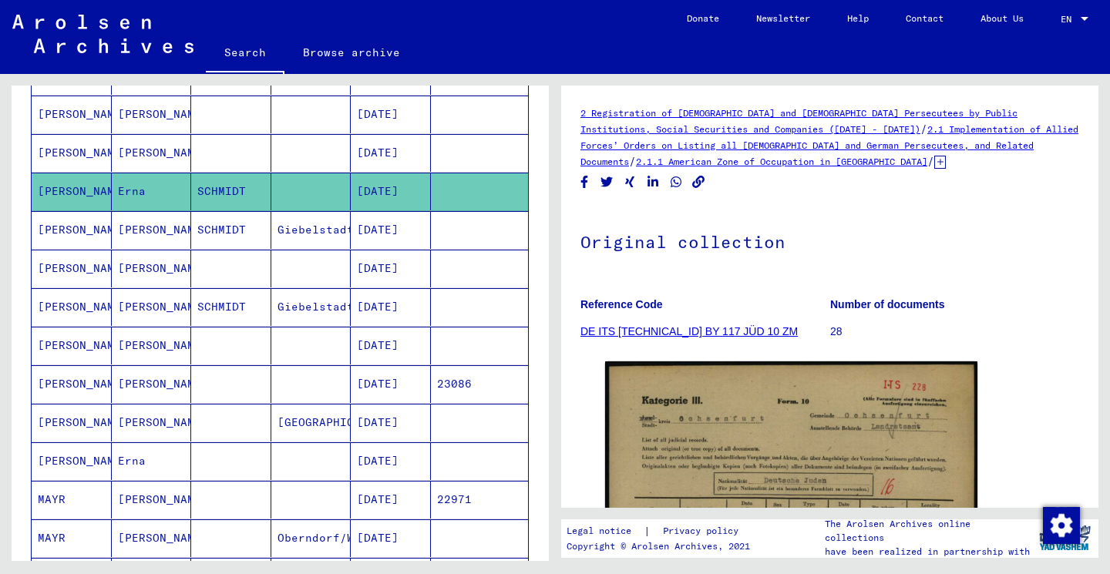
click at [317, 347] on mat-cell at bounding box center [311, 346] width 80 height 38
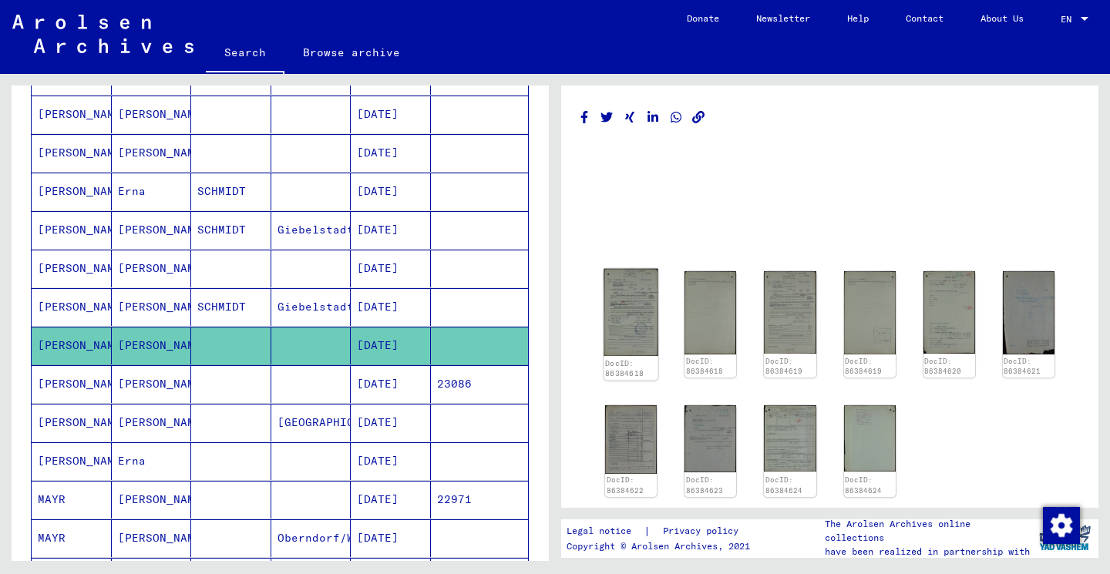
click at [633, 321] on img at bounding box center [630, 312] width 55 height 87
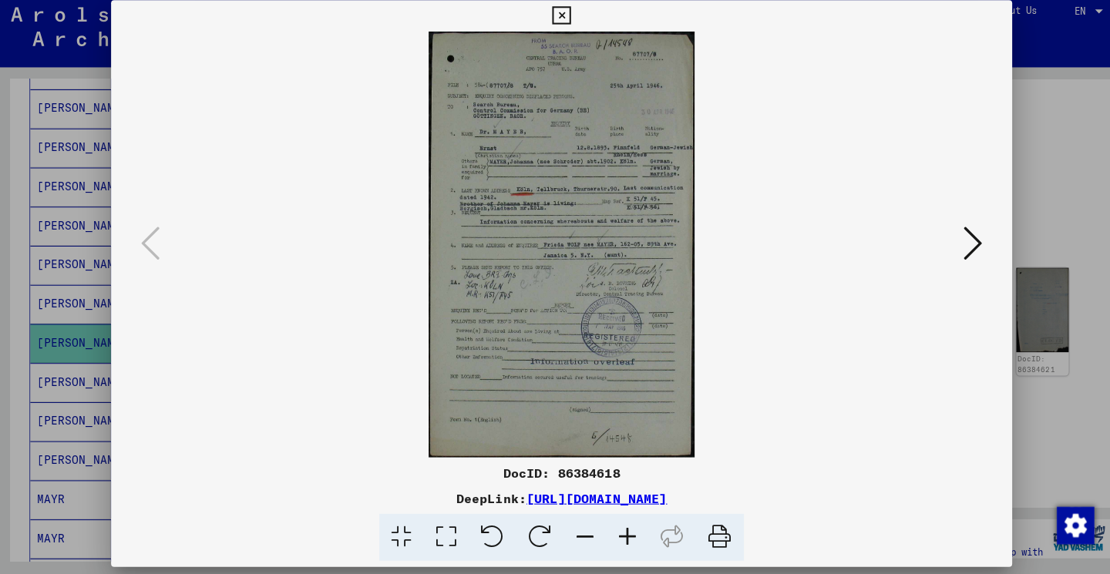
click at [942, 263] on img at bounding box center [554, 249] width 783 height 420
click at [948, 252] on button at bounding box center [960, 249] width 28 height 44
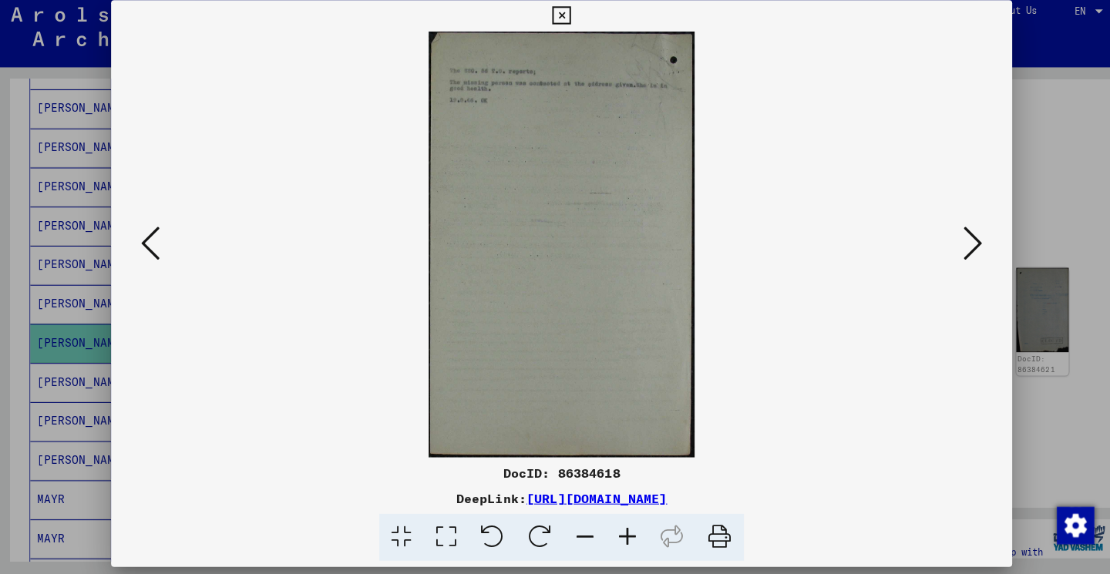
click at [948, 252] on button at bounding box center [960, 249] width 28 height 44
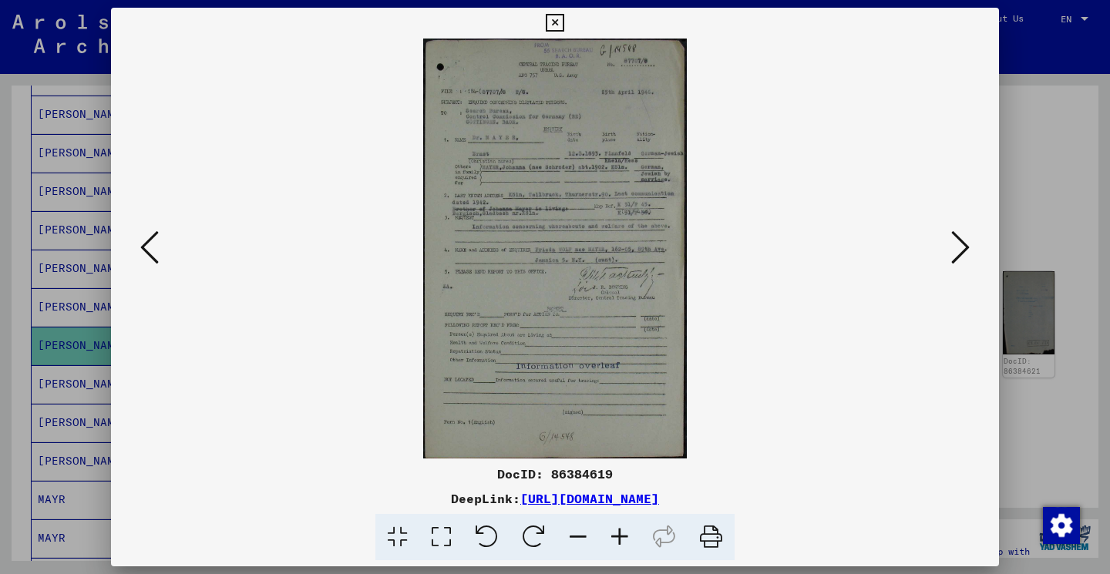
click at [563, 22] on icon at bounding box center [555, 23] width 18 height 18
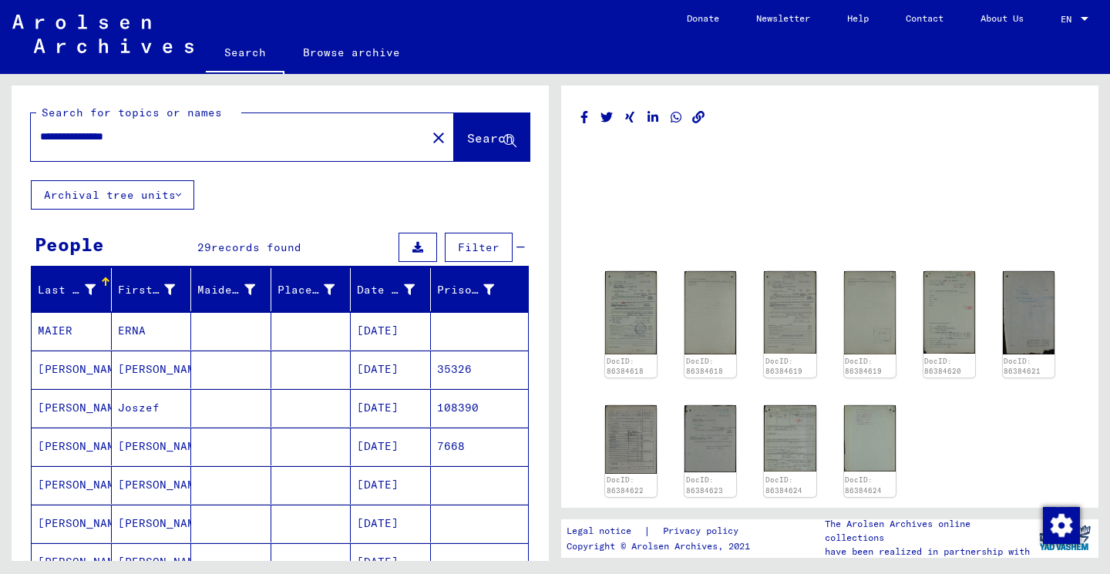
click at [100, 129] on input "**********" at bounding box center [228, 137] width 377 height 16
type input "**********"
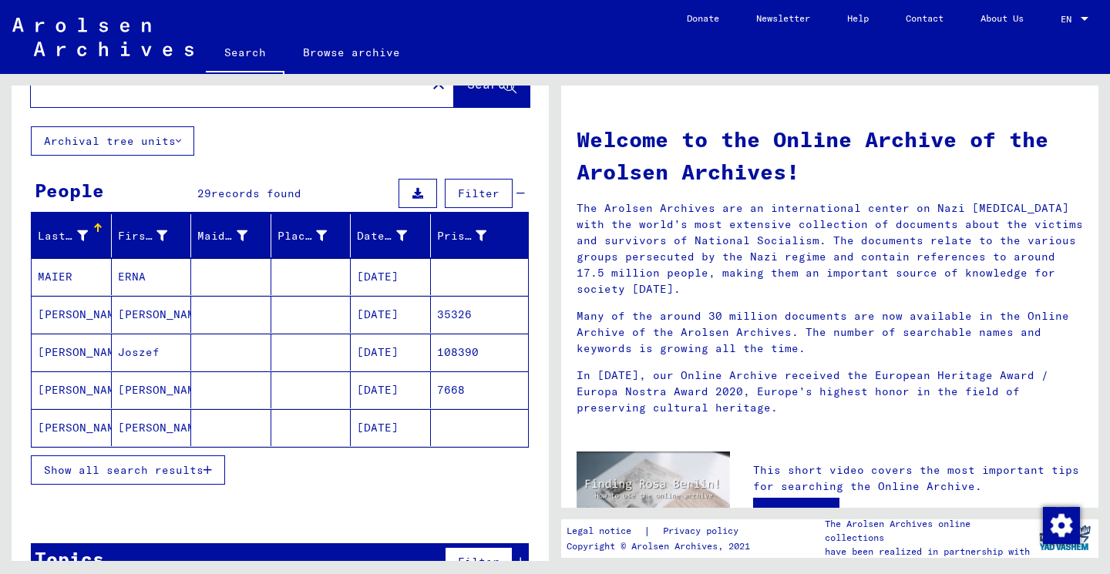
scroll to position [55, 0]
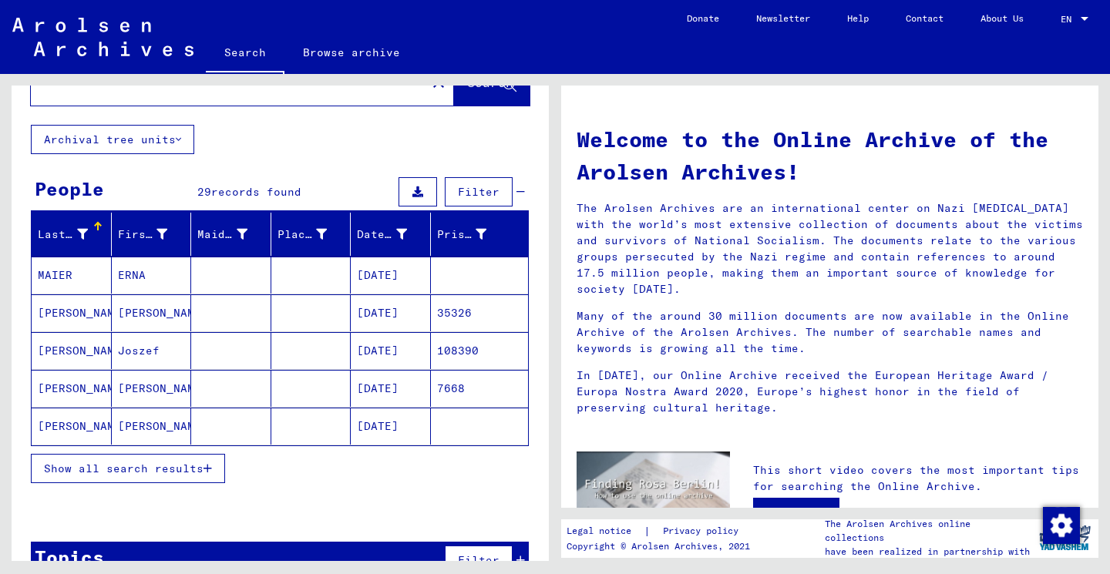
click at [178, 472] on span "Show all search results" at bounding box center [124, 469] width 160 height 14
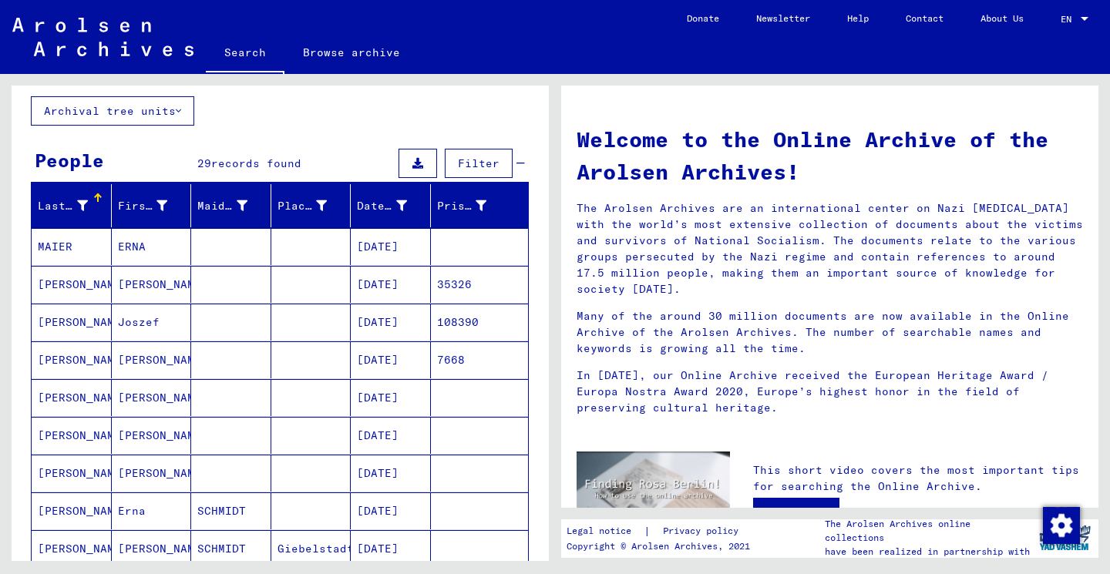
scroll to position [96, 0]
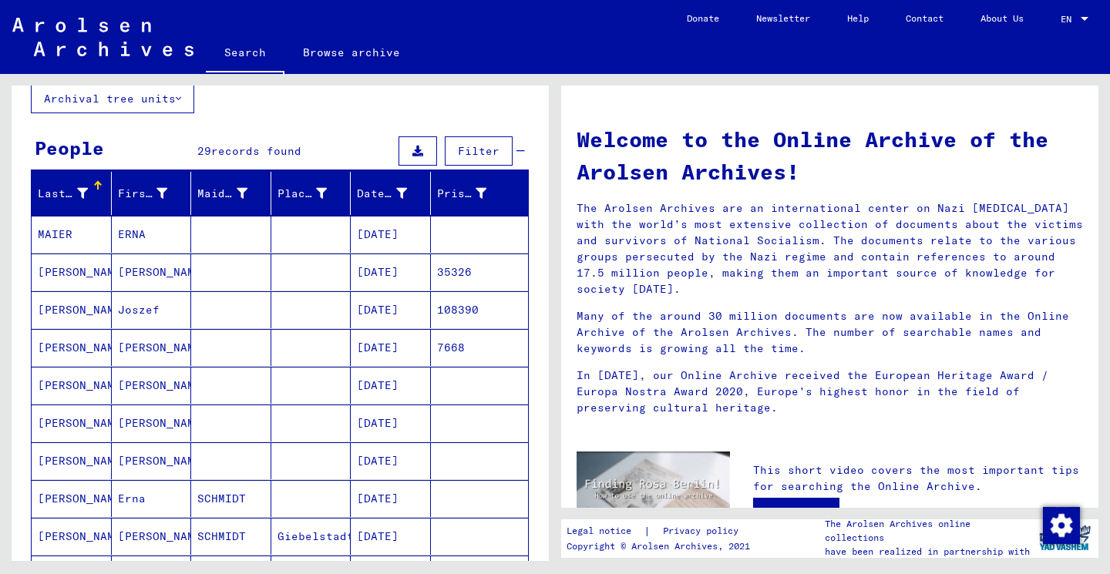
click at [170, 382] on mat-cell "[PERSON_NAME]" at bounding box center [152, 385] width 80 height 37
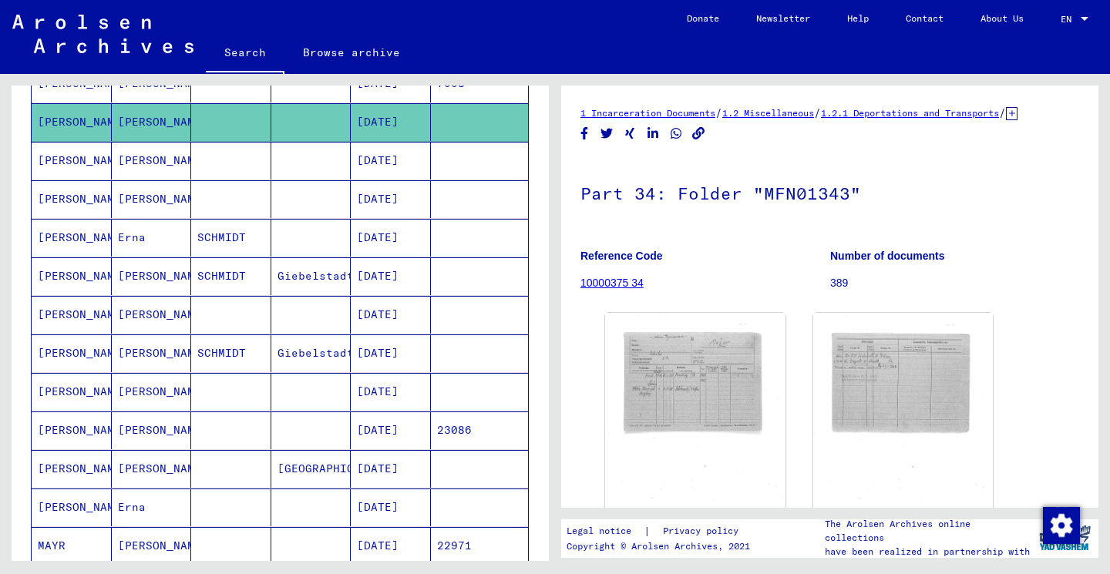
scroll to position [335, 0]
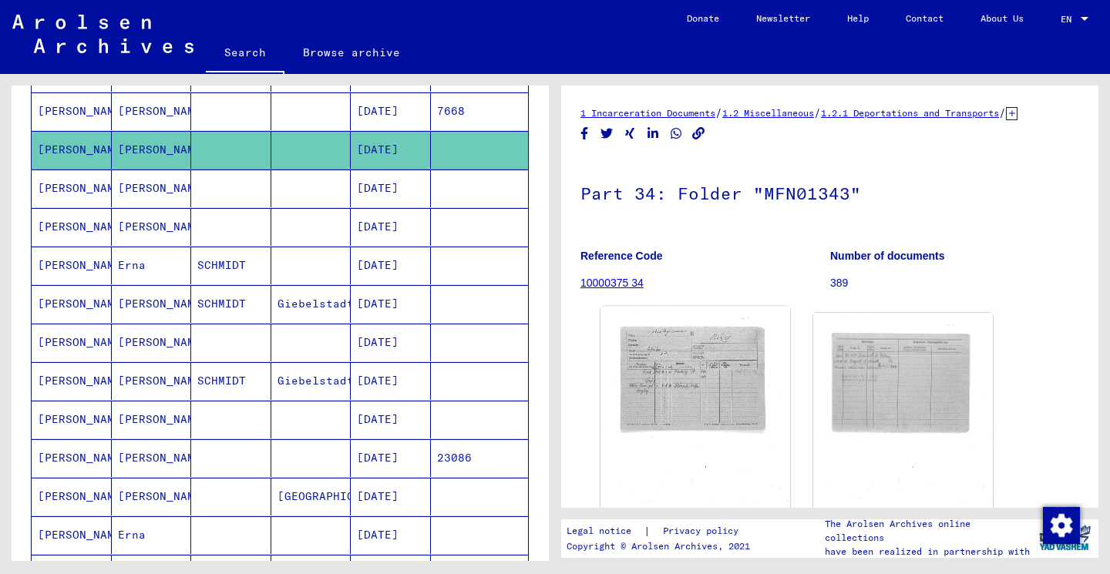
click at [742, 412] on img at bounding box center [694, 437] width 189 height 261
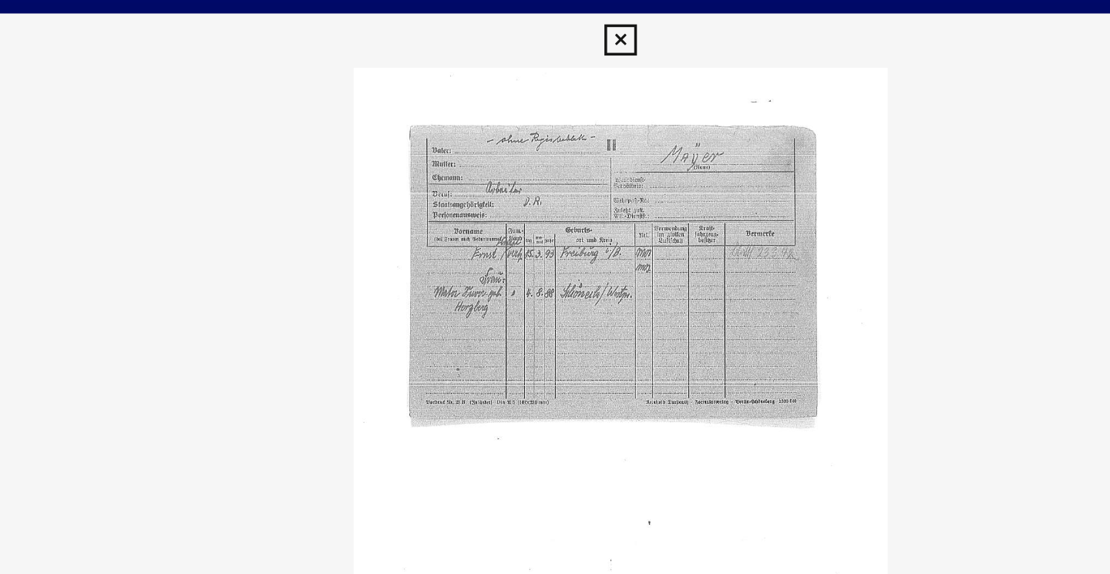
scroll to position [0, 0]
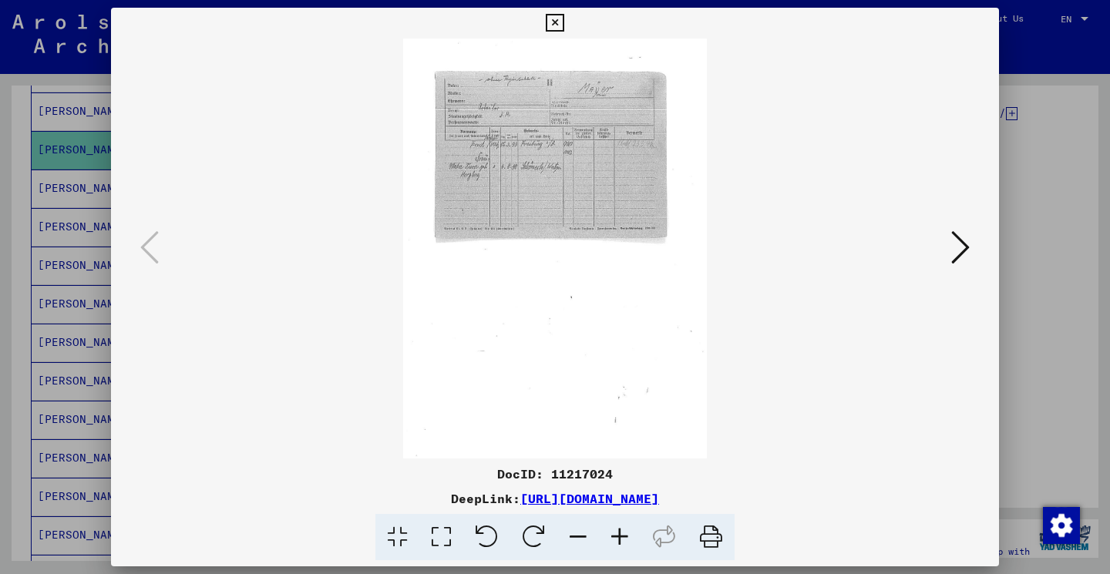
click at [563, 21] on icon at bounding box center [555, 23] width 18 height 18
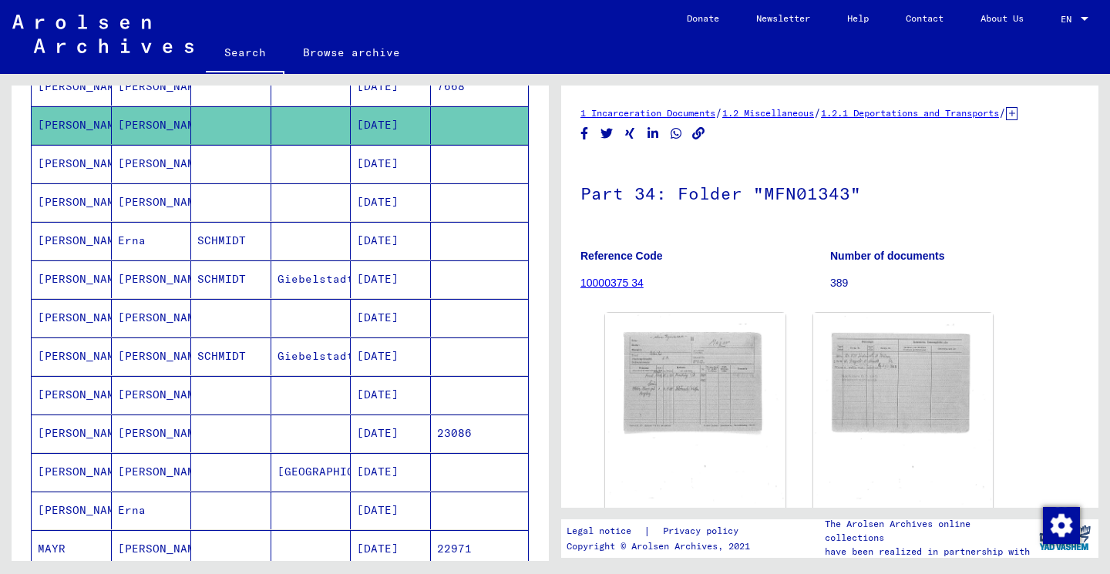
scroll to position [363, 0]
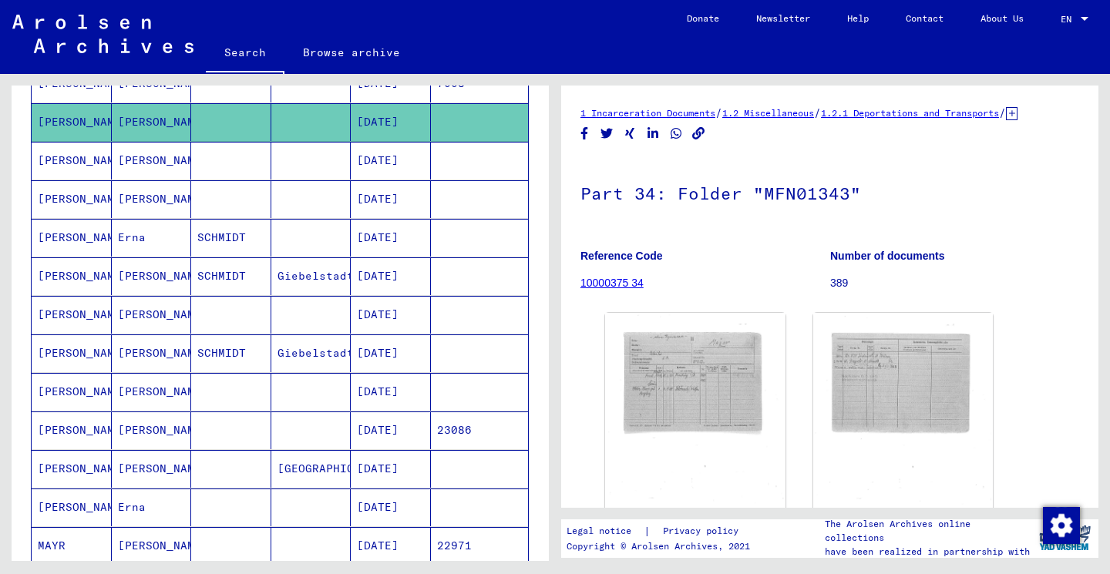
click at [257, 396] on mat-cell at bounding box center [231, 392] width 80 height 38
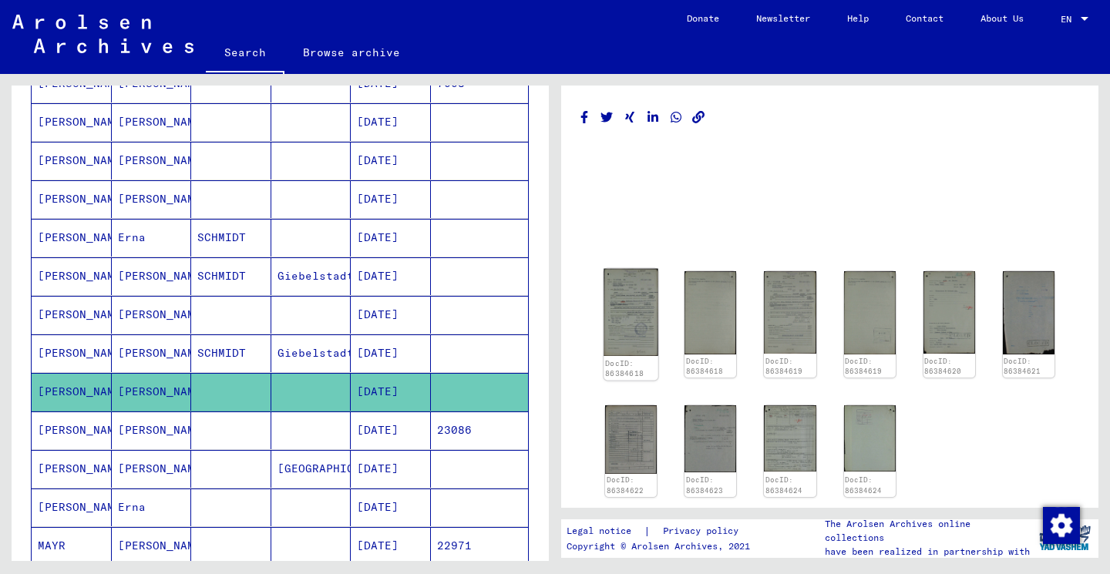
click at [646, 314] on img at bounding box center [630, 312] width 55 height 87
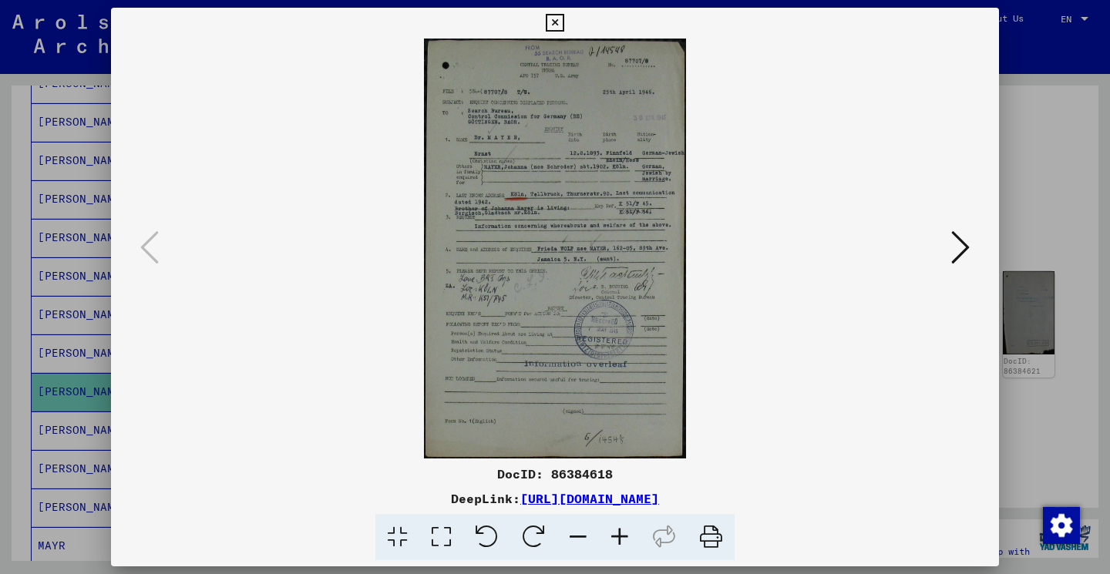
click at [563, 28] on icon at bounding box center [555, 23] width 18 height 18
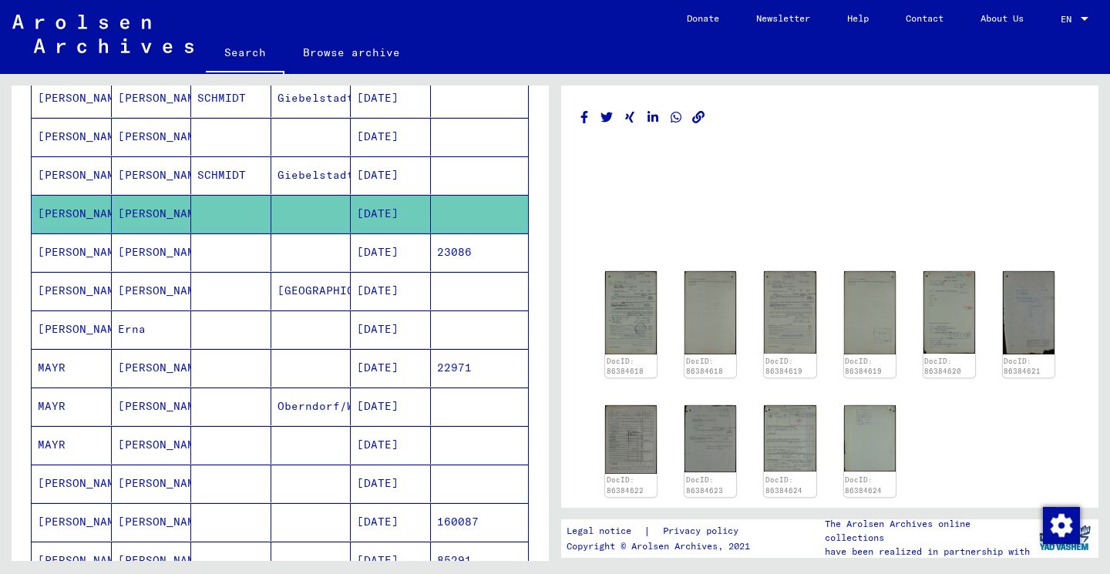
scroll to position [576, 0]
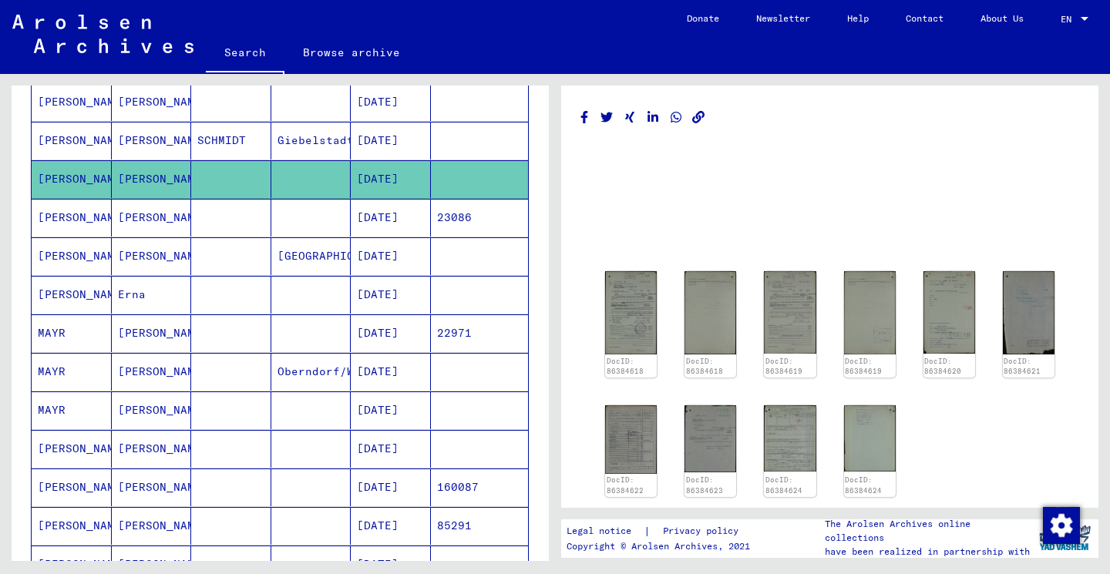
click at [216, 261] on mat-cell at bounding box center [231, 256] width 80 height 38
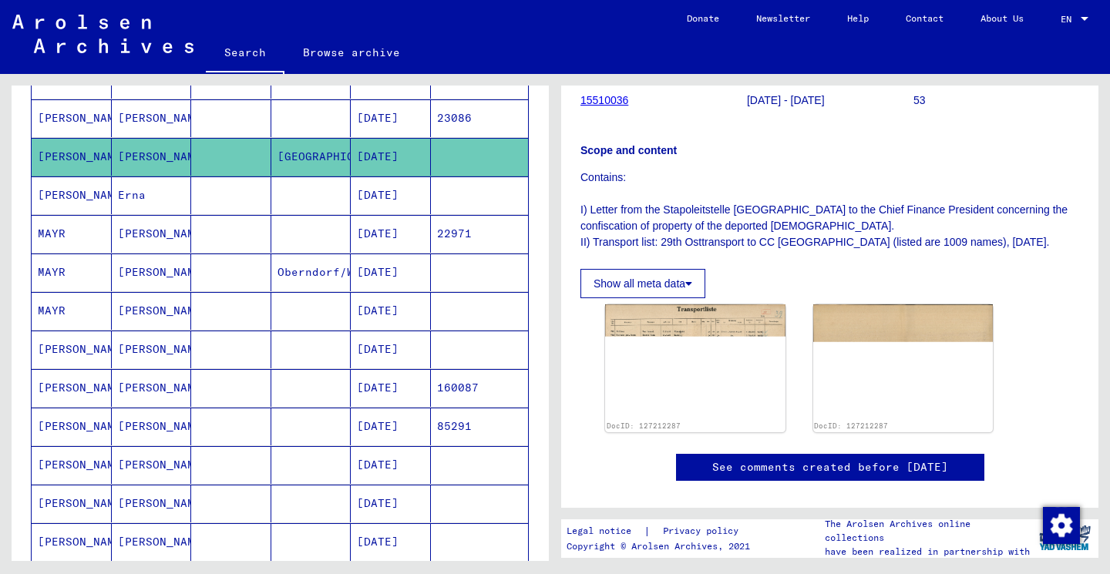
scroll to position [654, 0]
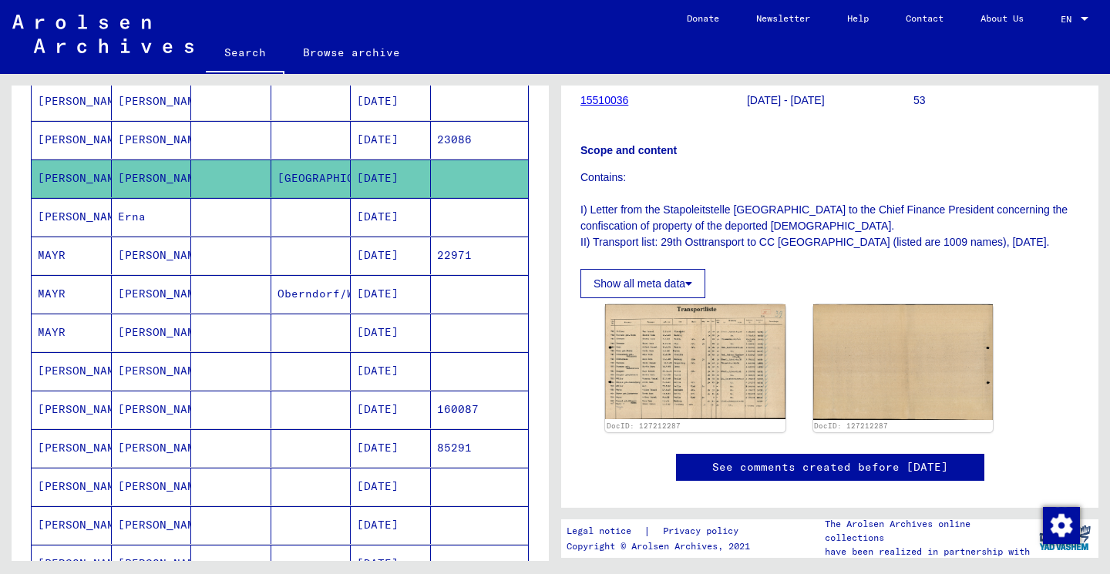
click at [311, 335] on mat-cell at bounding box center [311, 333] width 80 height 38
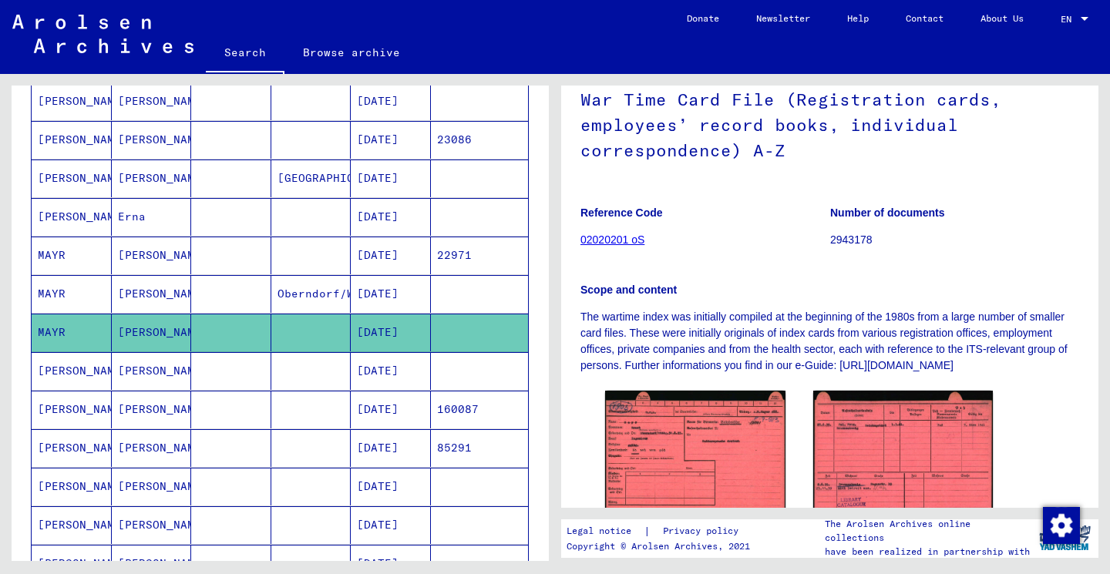
scroll to position [360, 0]
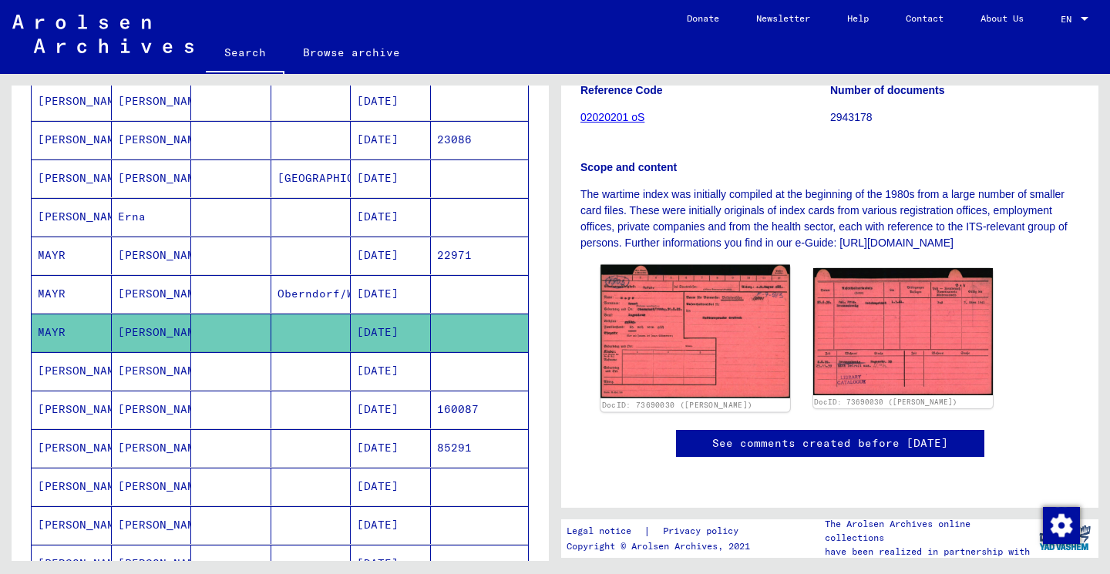
click at [677, 265] on img at bounding box center [694, 331] width 189 height 133
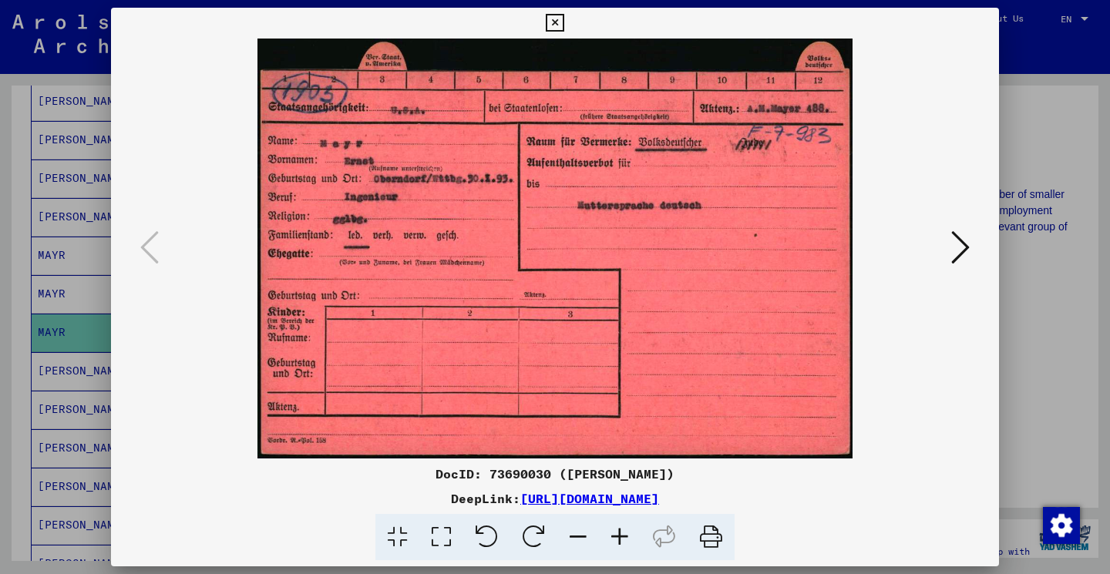
click at [563, 20] on icon at bounding box center [555, 23] width 18 height 18
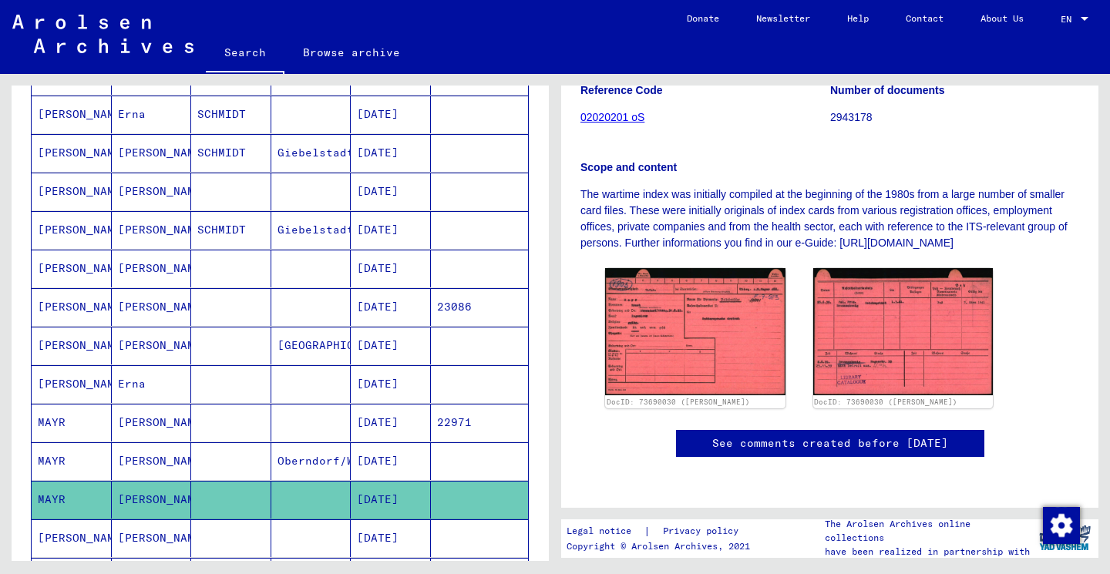
scroll to position [772, 0]
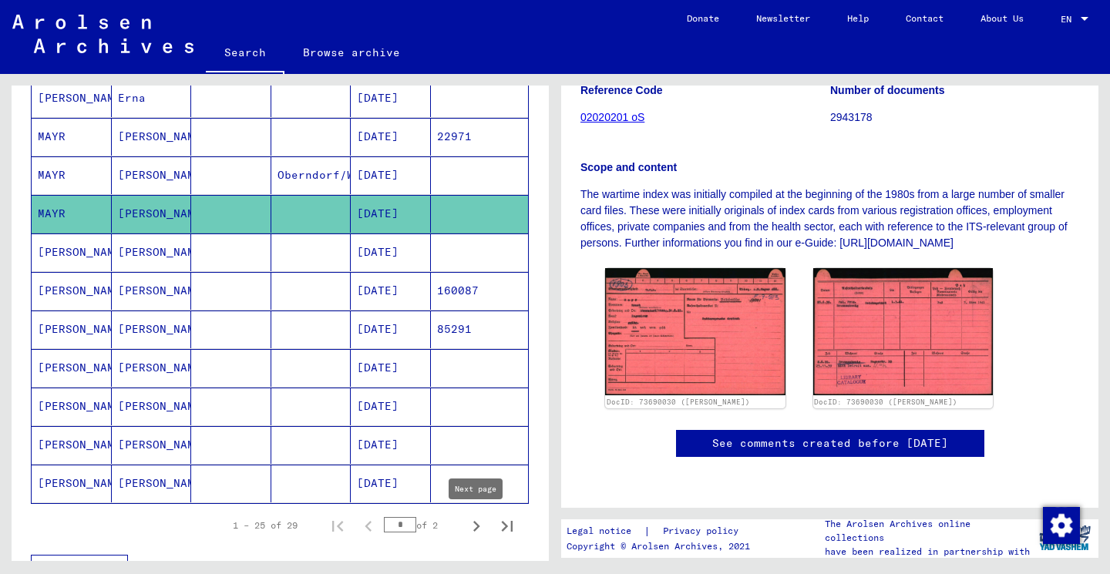
click at [479, 528] on icon "Next page" at bounding box center [476, 527] width 22 height 22
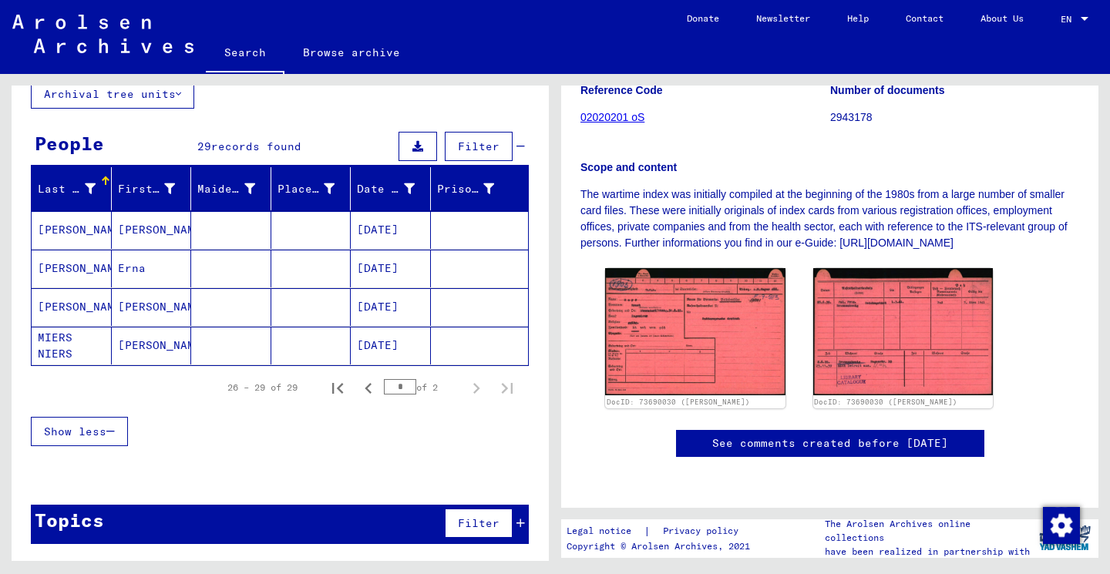
scroll to position [101, 0]
click at [365, 391] on icon "Previous page" at bounding box center [369, 389] width 22 height 22
type input "*"
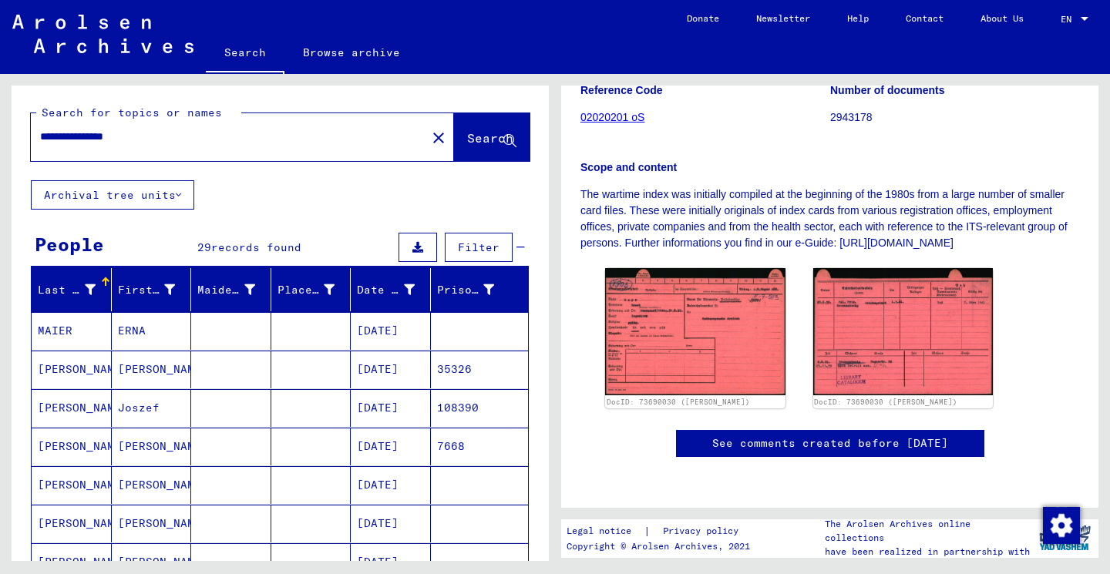
scroll to position [0, 0]
click at [63, 133] on input "**********" at bounding box center [228, 137] width 377 height 16
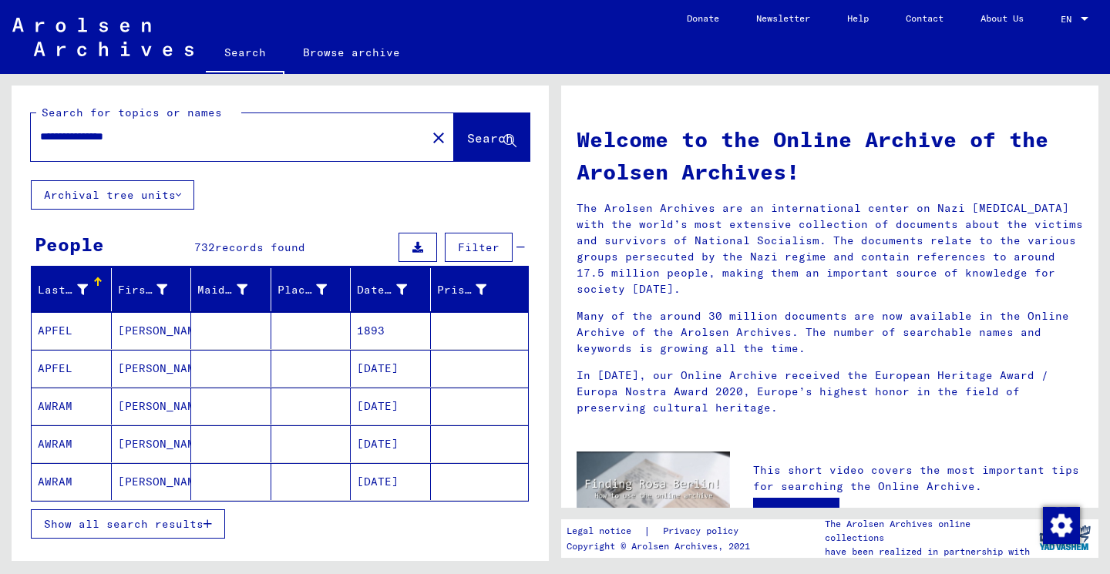
type input "**********"
